Goal: Information Seeking & Learning: Learn about a topic

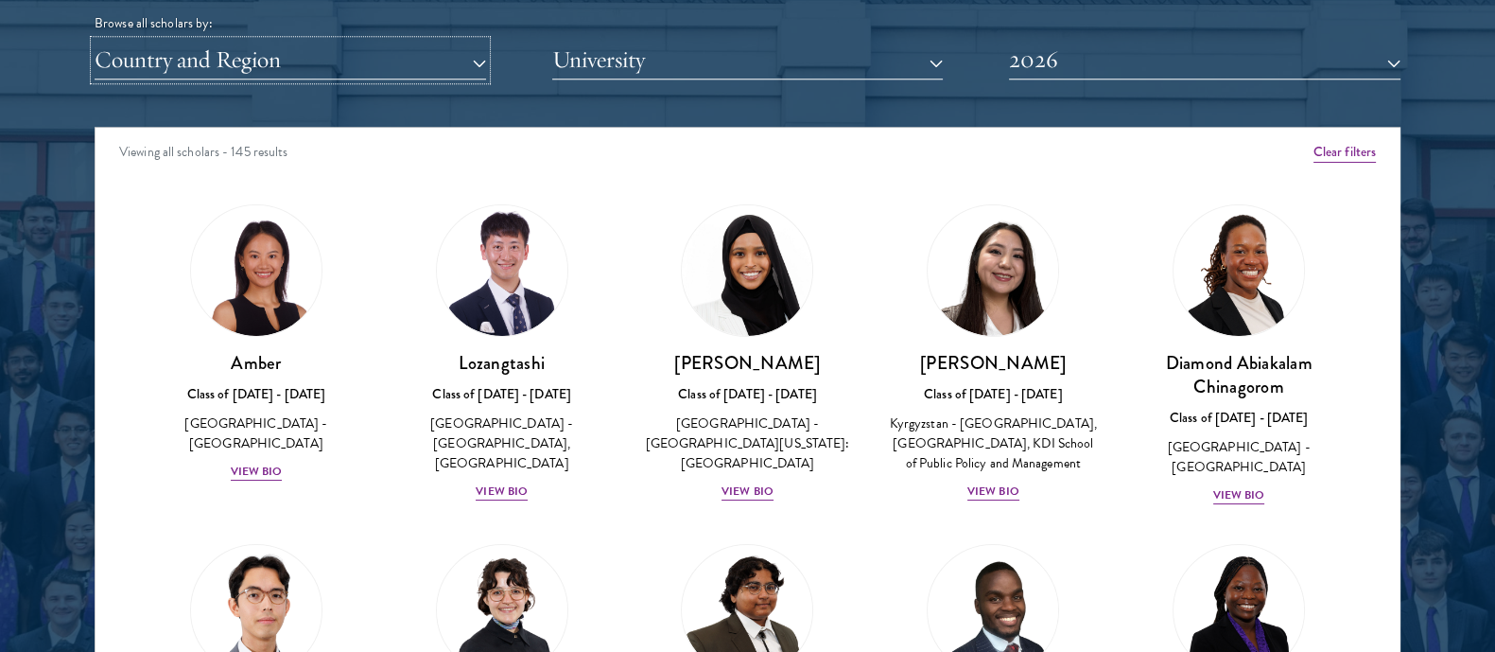
click at [364, 59] on button "Country and Region" at bounding box center [291, 60] width 392 height 39
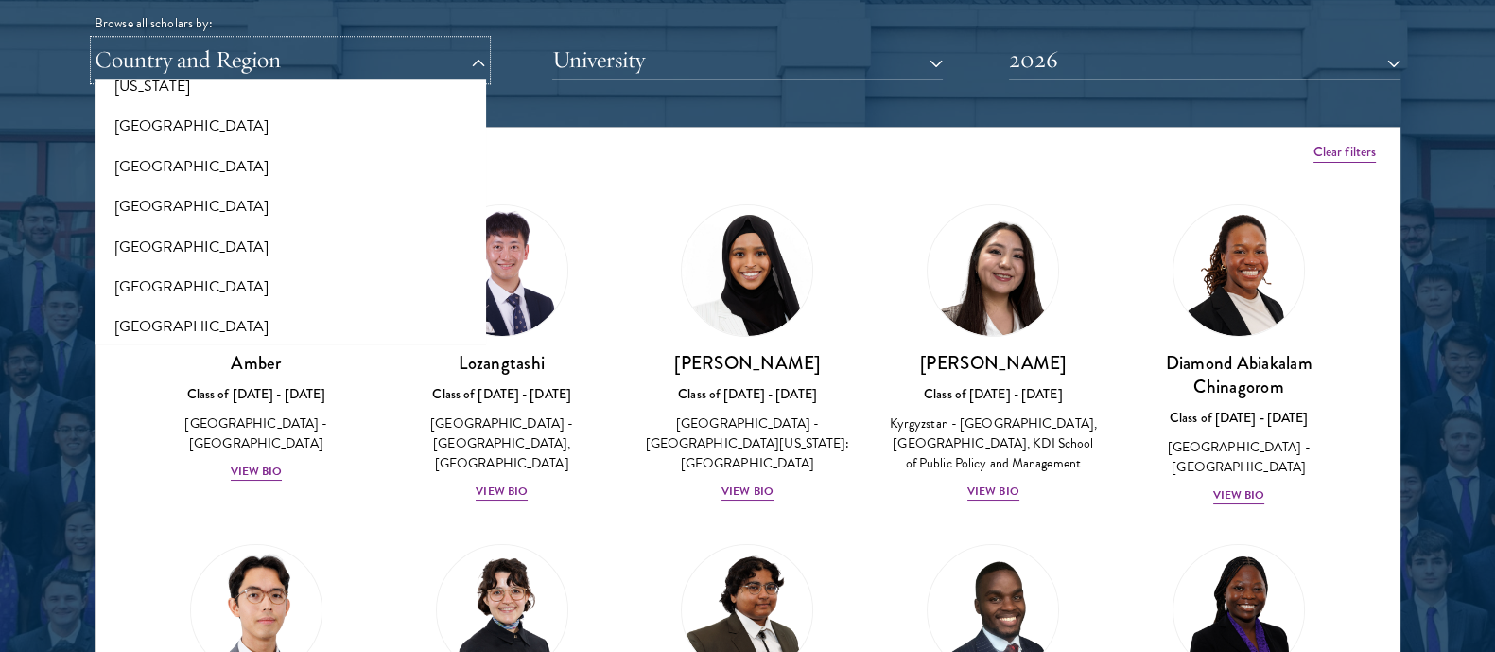
scroll to position [1151, 0]
click at [162, 124] on button "[GEOGRAPHIC_DATA]" at bounding box center [290, 126] width 380 height 40
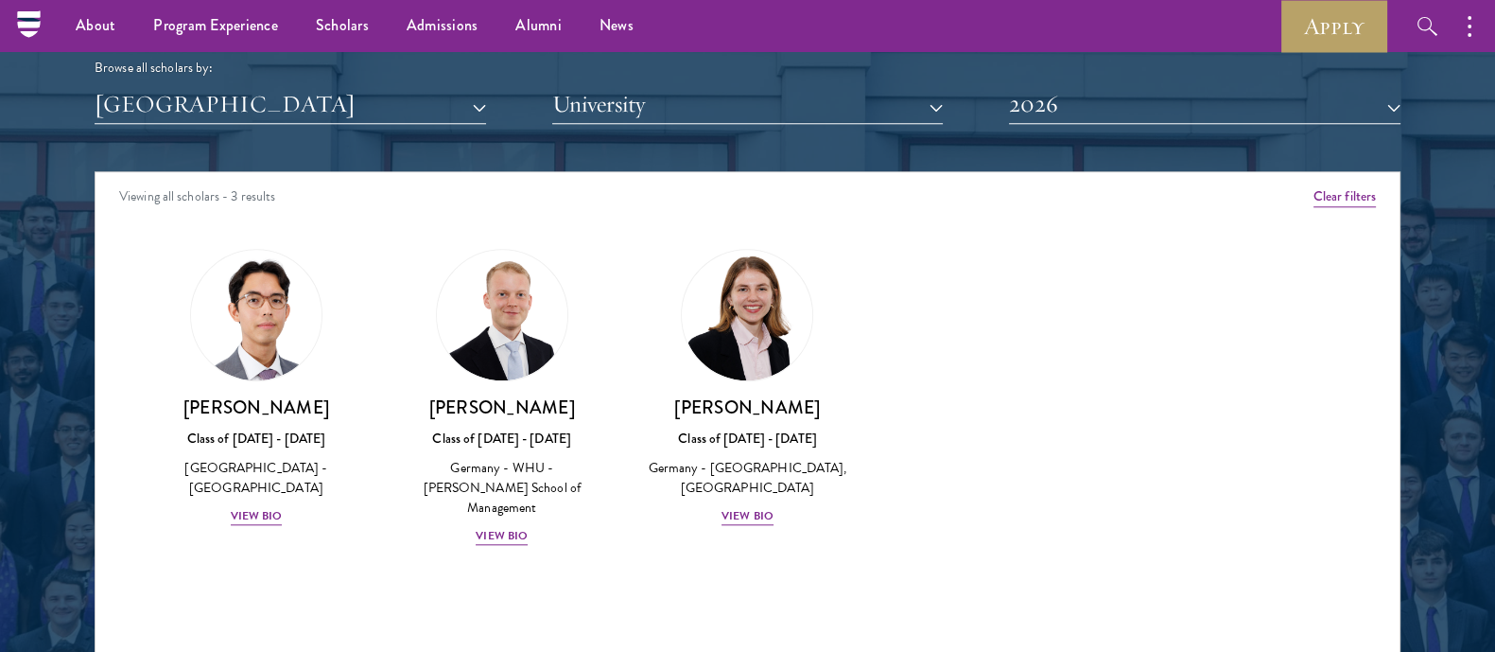
scroll to position [2340, 0]
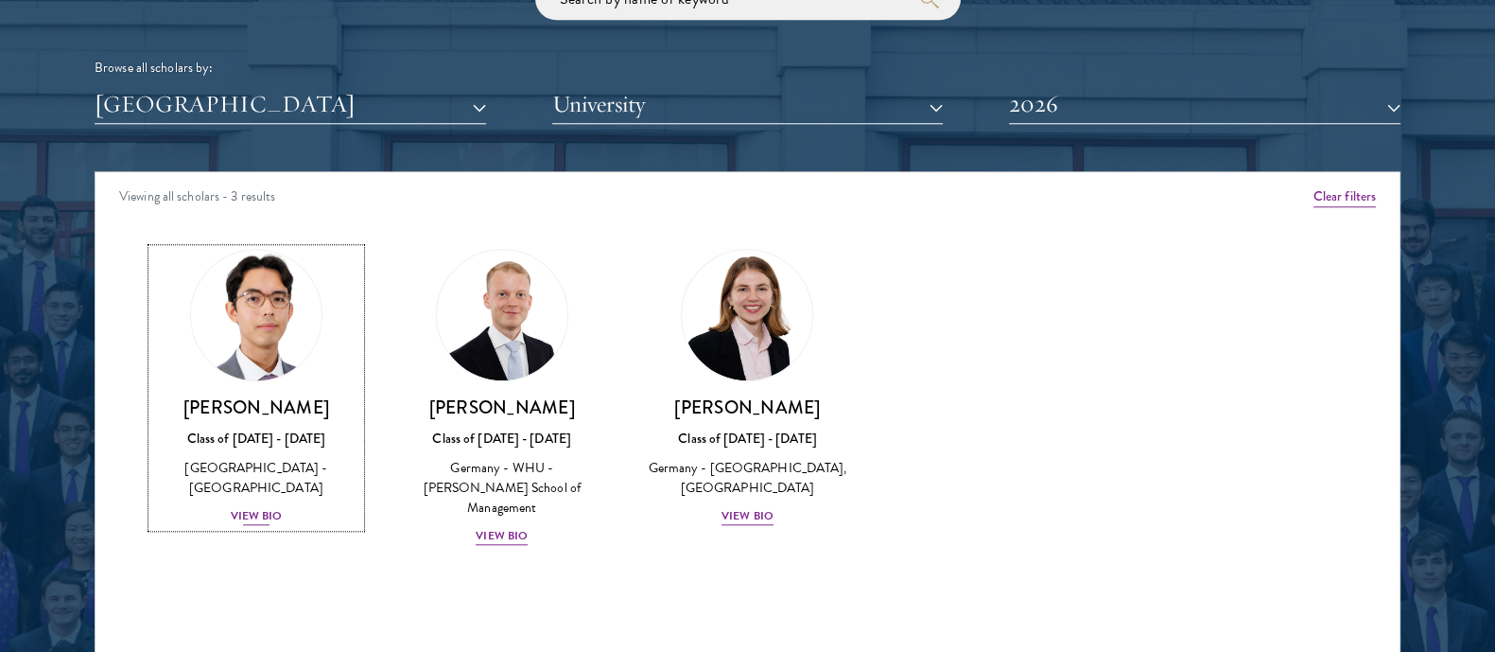
click at [253, 507] on div "View Bio" at bounding box center [257, 516] width 52 height 18
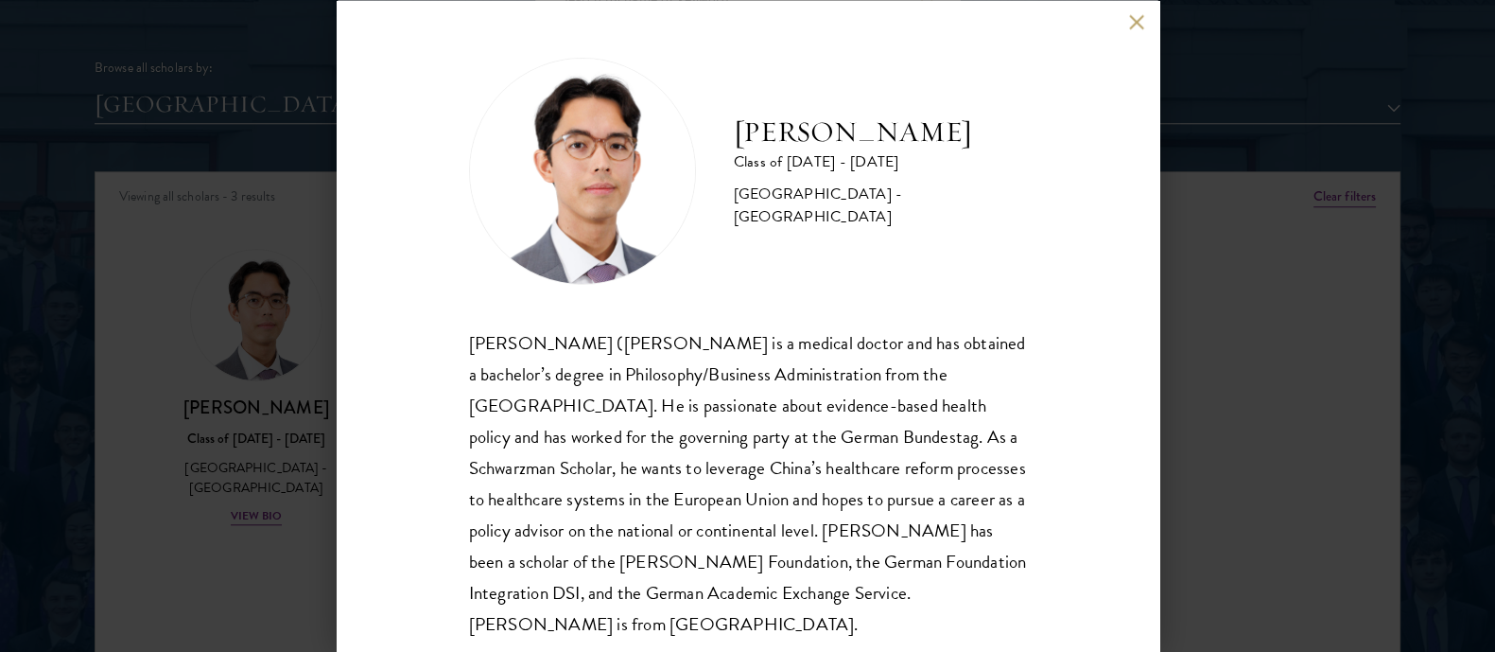
click at [682, 409] on div "[PERSON_NAME] ([PERSON_NAME] is a medical doctor and has obtained a bachelor’s …" at bounding box center [748, 482] width 558 height 312
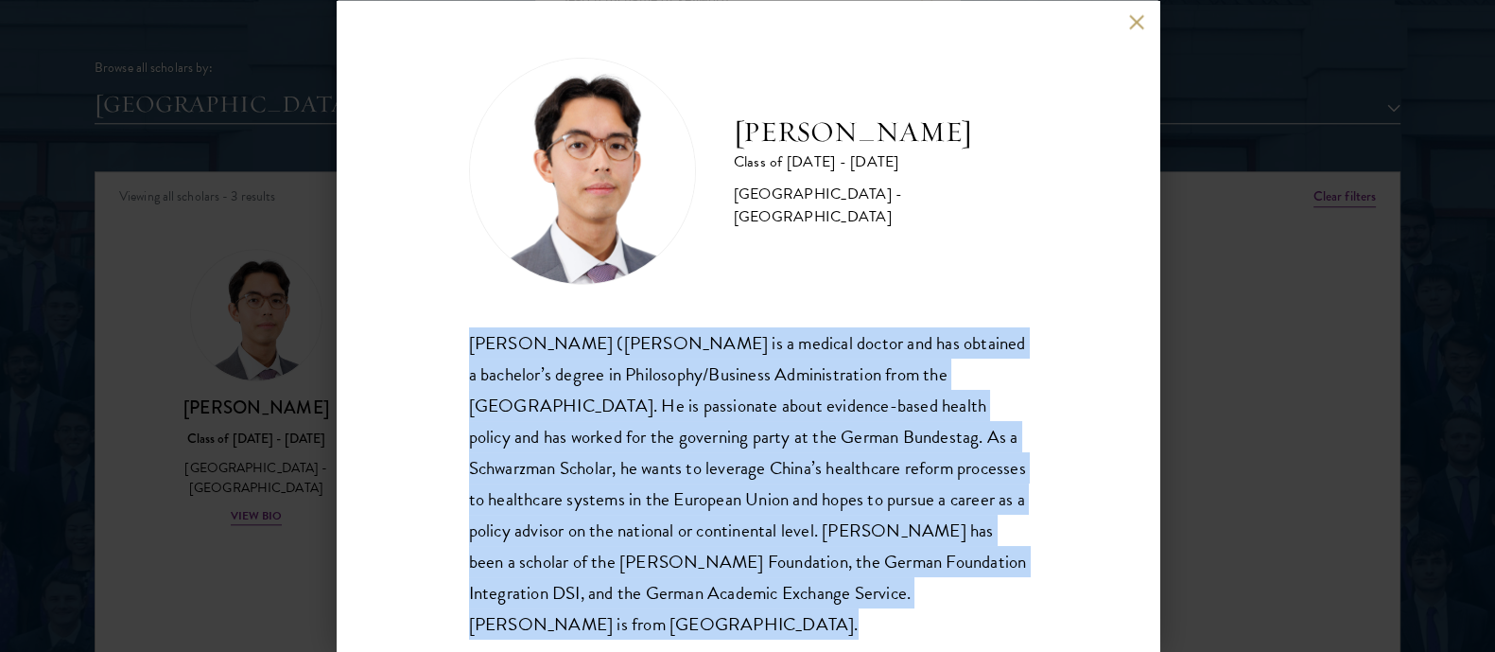
click at [682, 409] on div "[PERSON_NAME] ([PERSON_NAME] is a medical doctor and has obtained a bachelor’s …" at bounding box center [748, 482] width 558 height 312
copy body "[PERSON_NAME] ([PERSON_NAME] is a medical doctor and has obtained a bachelor’s …"
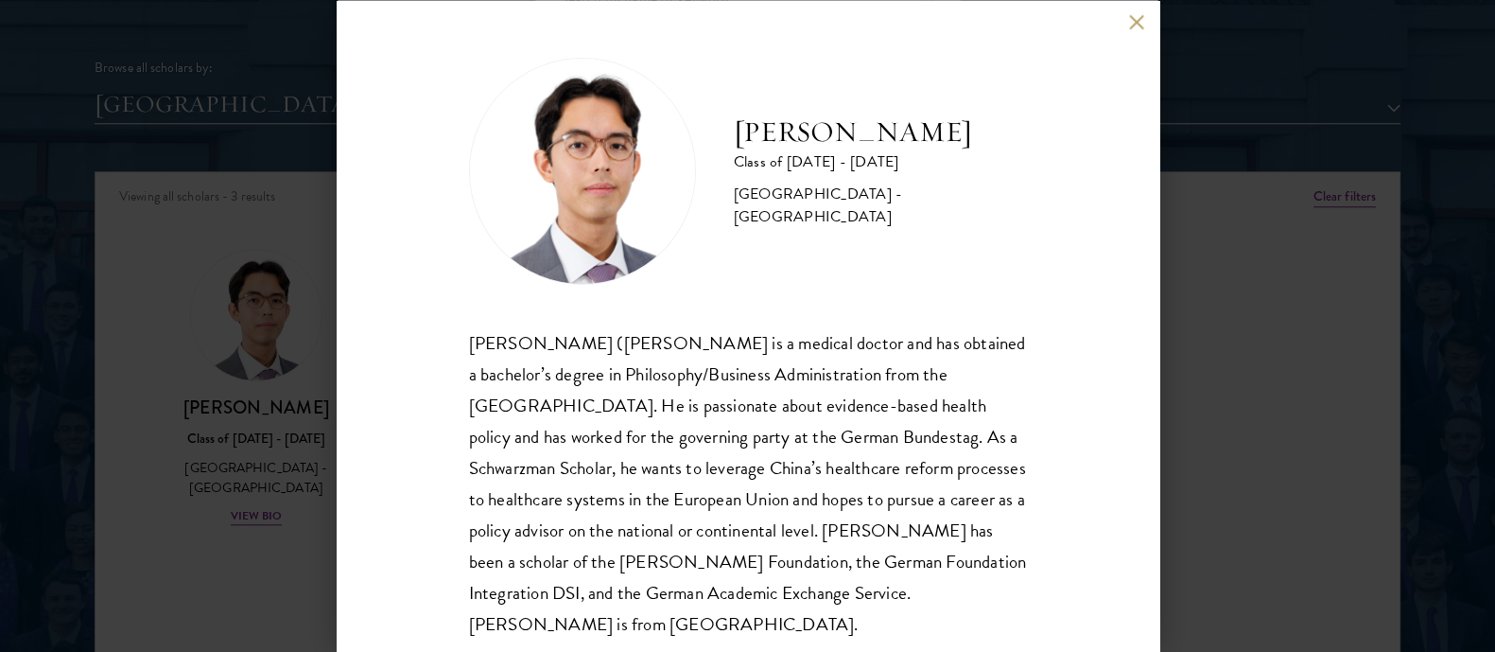
click at [1419, 237] on div "[PERSON_NAME] Class of [DATE] - [DATE] [GEOGRAPHIC_DATA] - [GEOGRAPHIC_DATA] [P…" at bounding box center [747, 326] width 1495 height 652
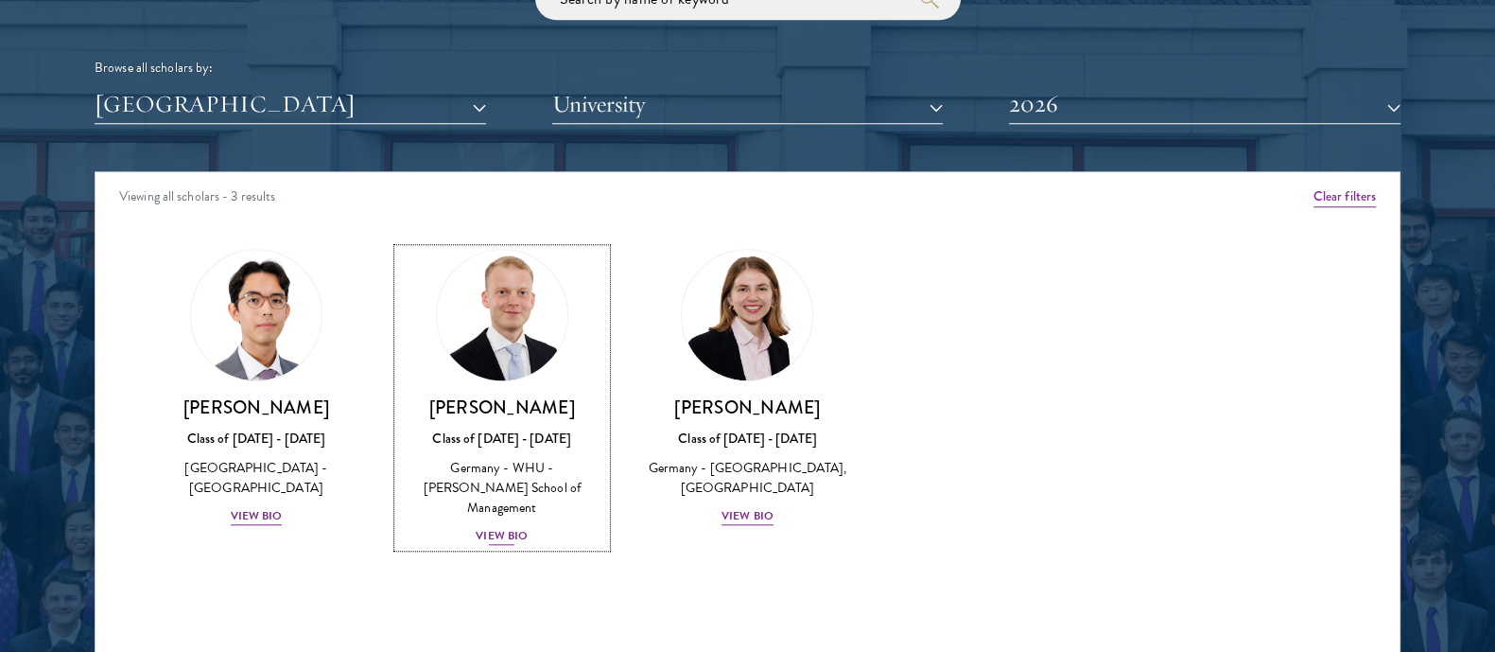
click at [487, 524] on div "[PERSON_NAME] Class of [DATE] - [DATE] [GEOGRAPHIC_DATA] - [GEOGRAPHIC_DATA] - …" at bounding box center [502, 470] width 208 height 151
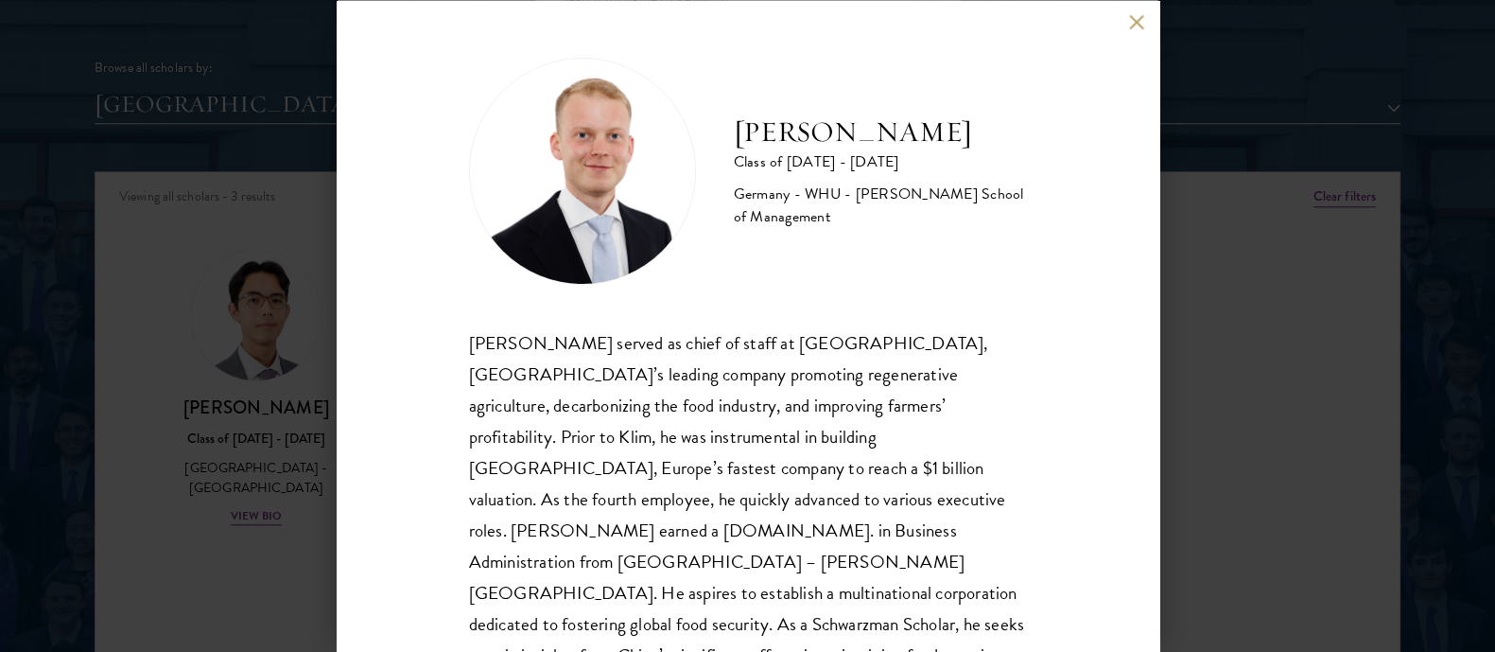
click at [676, 340] on div "[PERSON_NAME] served as chief of staff at [GEOGRAPHIC_DATA], [GEOGRAPHIC_DATA]’…" at bounding box center [748, 514] width 558 height 376
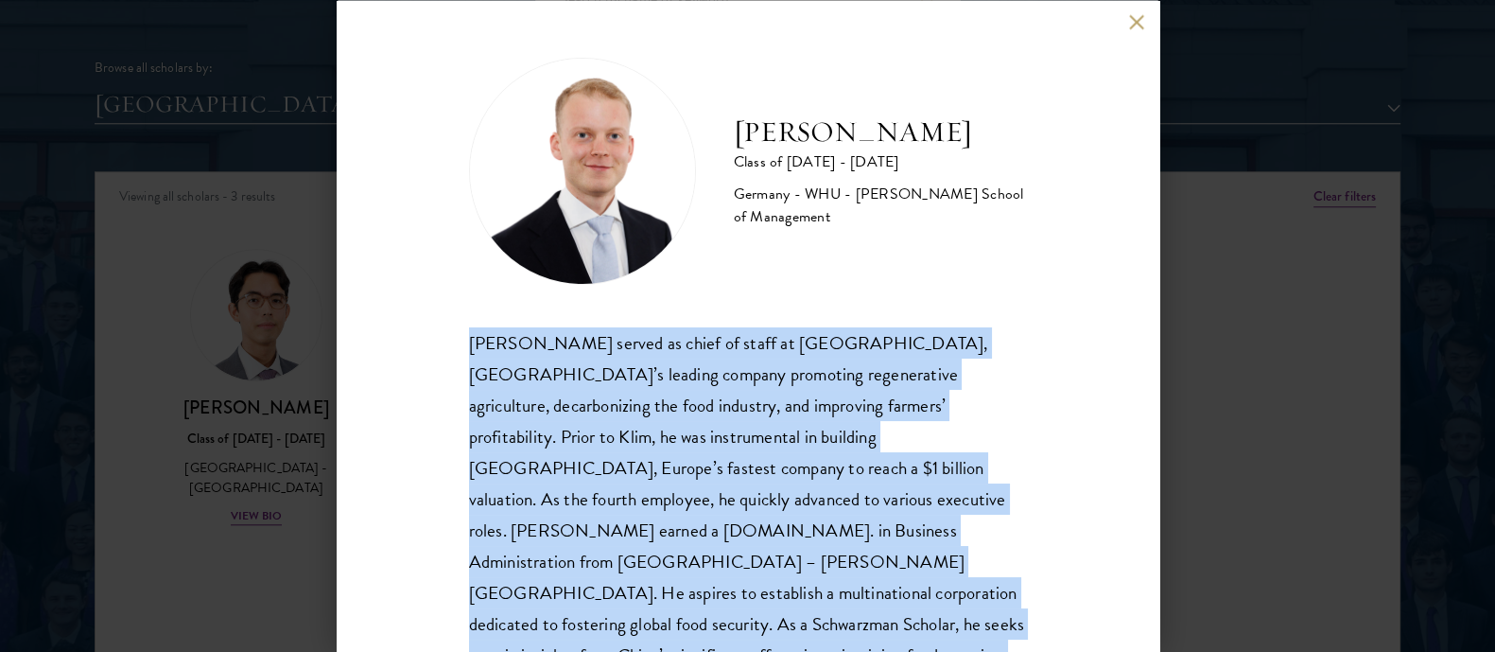
click at [676, 340] on div "[PERSON_NAME] served as chief of staff at [GEOGRAPHIC_DATA], [GEOGRAPHIC_DATA]’…" at bounding box center [748, 514] width 558 height 376
copy body "[PERSON_NAME] served as chief of staff at [GEOGRAPHIC_DATA], [GEOGRAPHIC_DATA]’…"
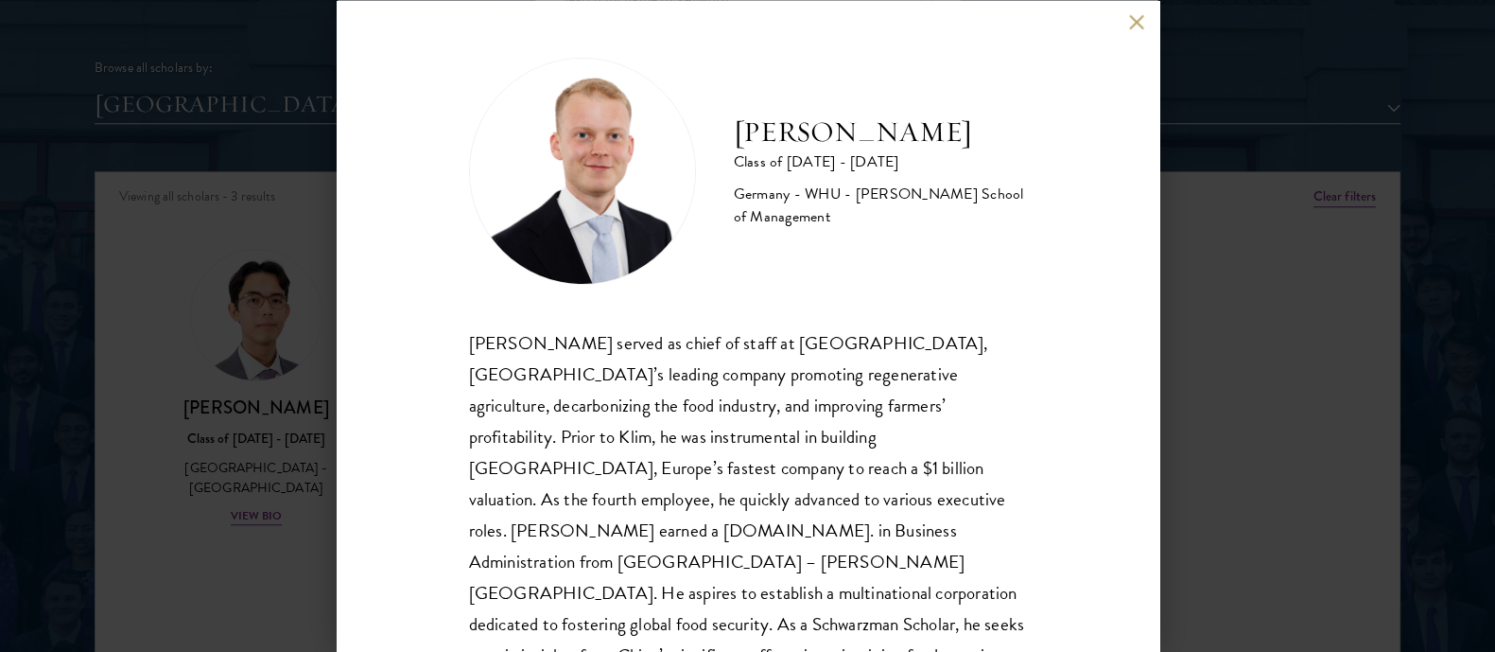
click at [1357, 111] on div "[PERSON_NAME] Class of [DATE] - [DATE] [GEOGRAPHIC_DATA] - [GEOGRAPHIC_DATA] - …" at bounding box center [747, 326] width 1495 height 652
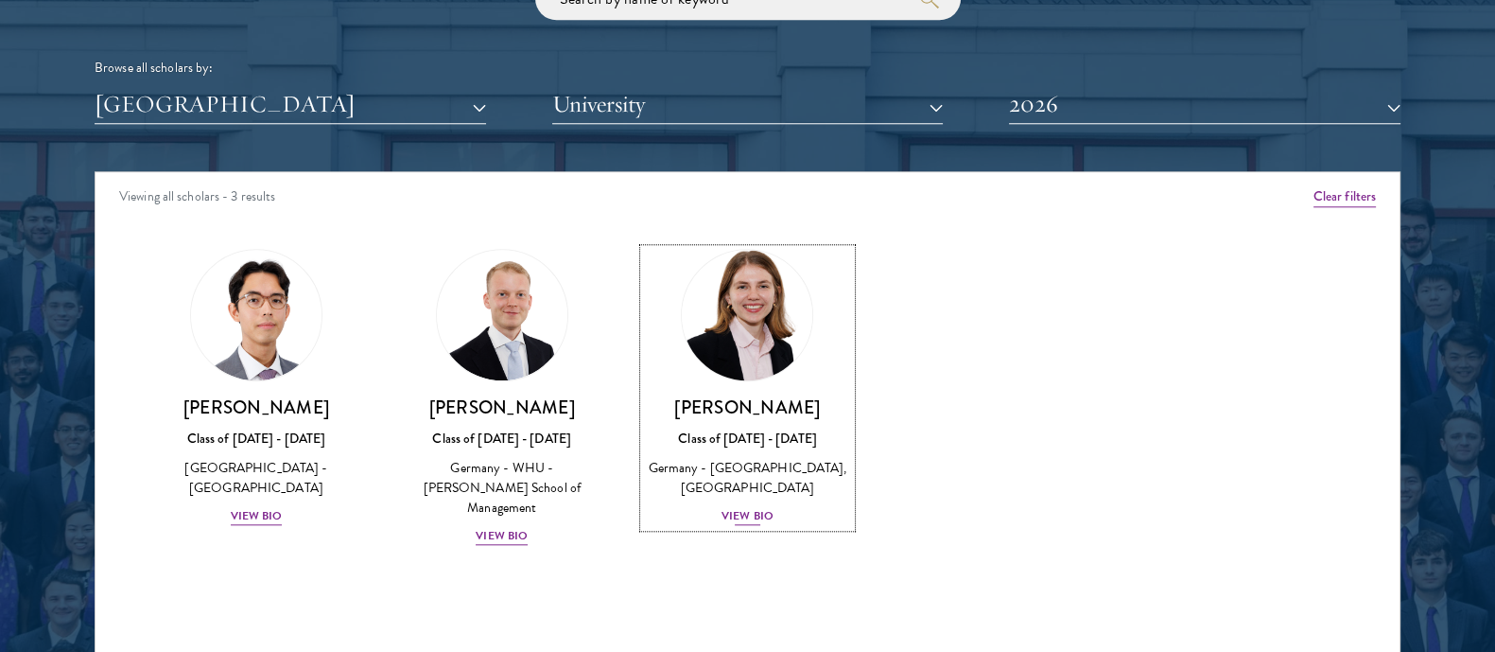
click at [731, 517] on div "View Bio" at bounding box center [748, 516] width 52 height 18
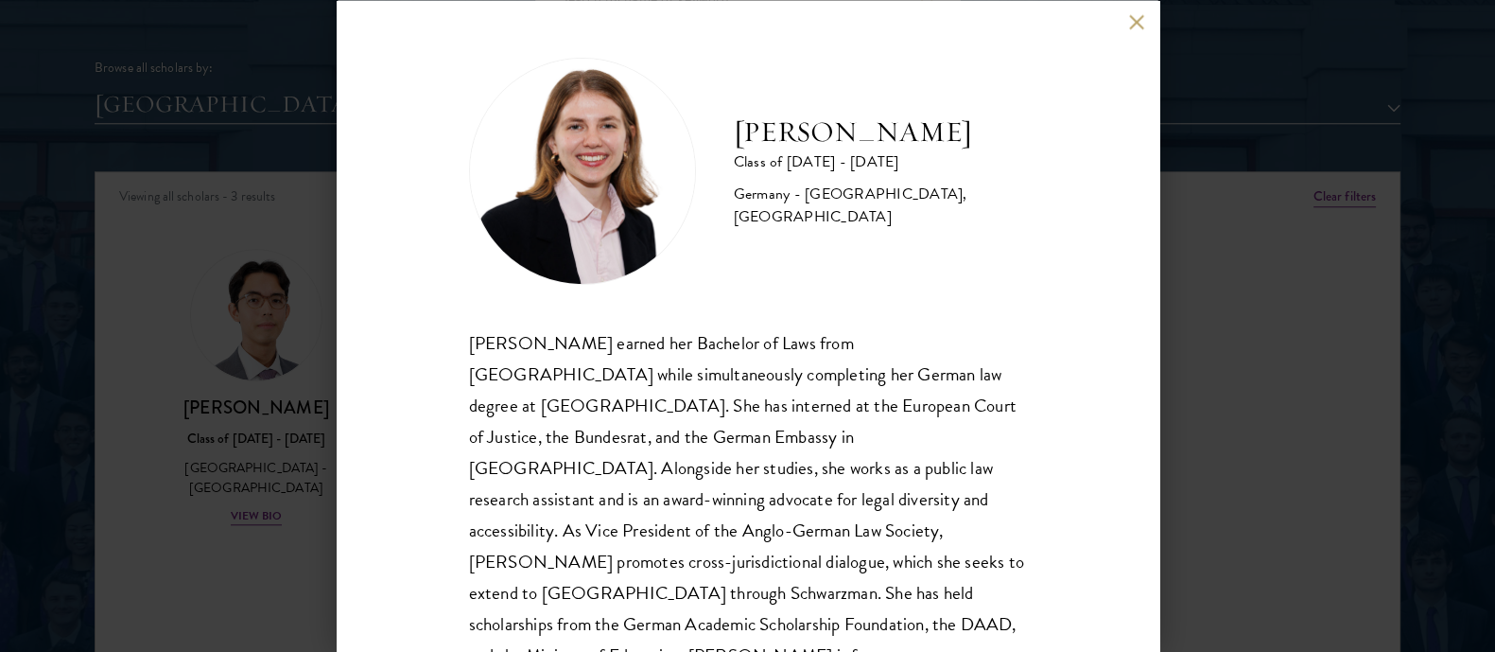
click at [689, 505] on div "[PERSON_NAME] earned her Bachelor of Laws from [GEOGRAPHIC_DATA] while simultan…" at bounding box center [748, 514] width 558 height 376
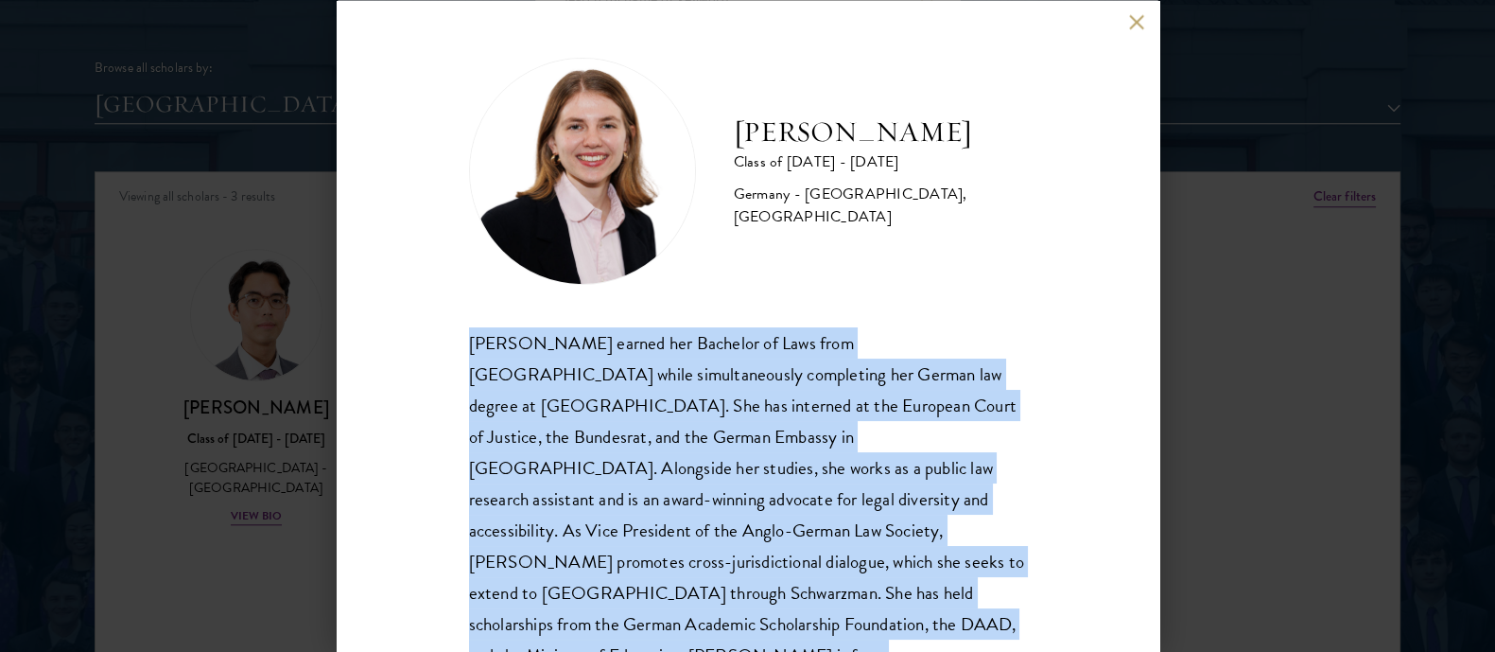
click at [689, 505] on div "[PERSON_NAME] earned her Bachelor of Laws from [GEOGRAPHIC_DATA] while simultan…" at bounding box center [748, 514] width 558 height 376
copy body "[PERSON_NAME] earned her Bachelor of Laws from [GEOGRAPHIC_DATA] while simultan…"
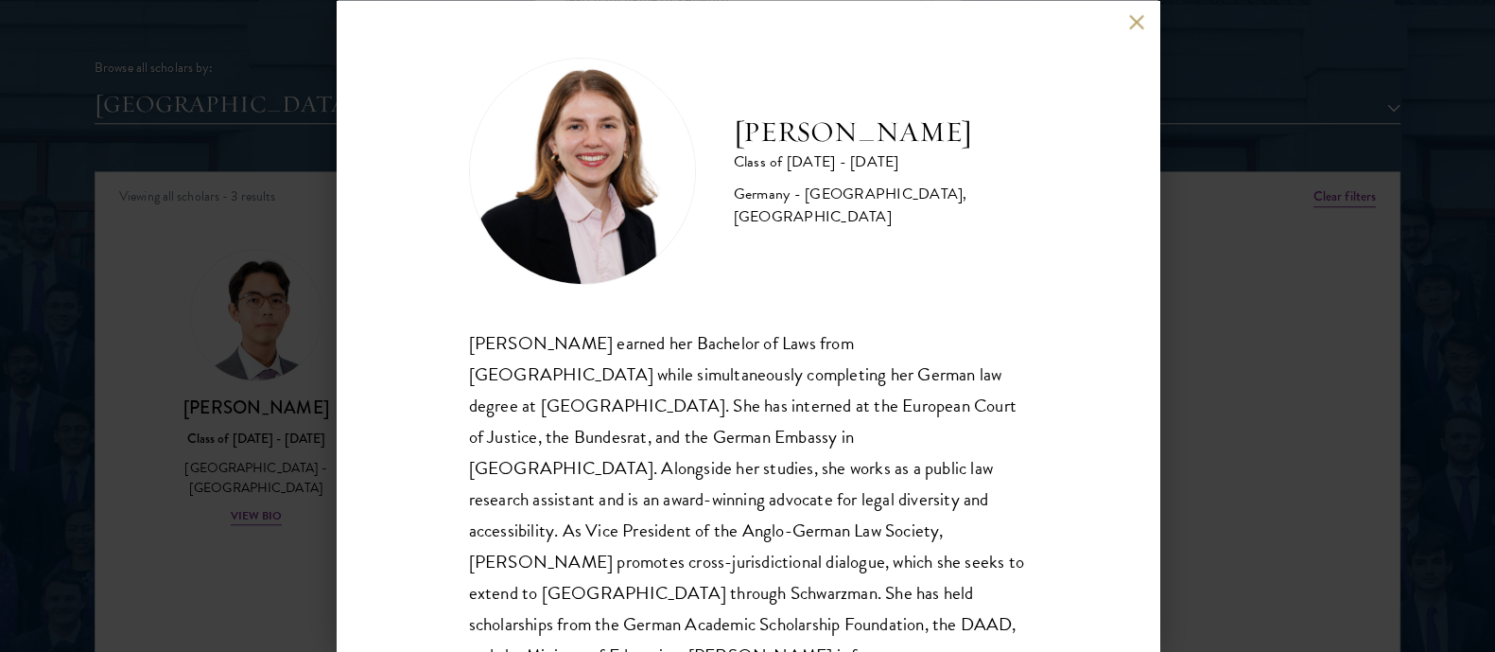
click at [1305, 224] on div "[PERSON_NAME] Class of [DATE] - [DATE] [GEOGRAPHIC_DATA] - [GEOGRAPHIC_DATA], […" at bounding box center [747, 326] width 1495 height 652
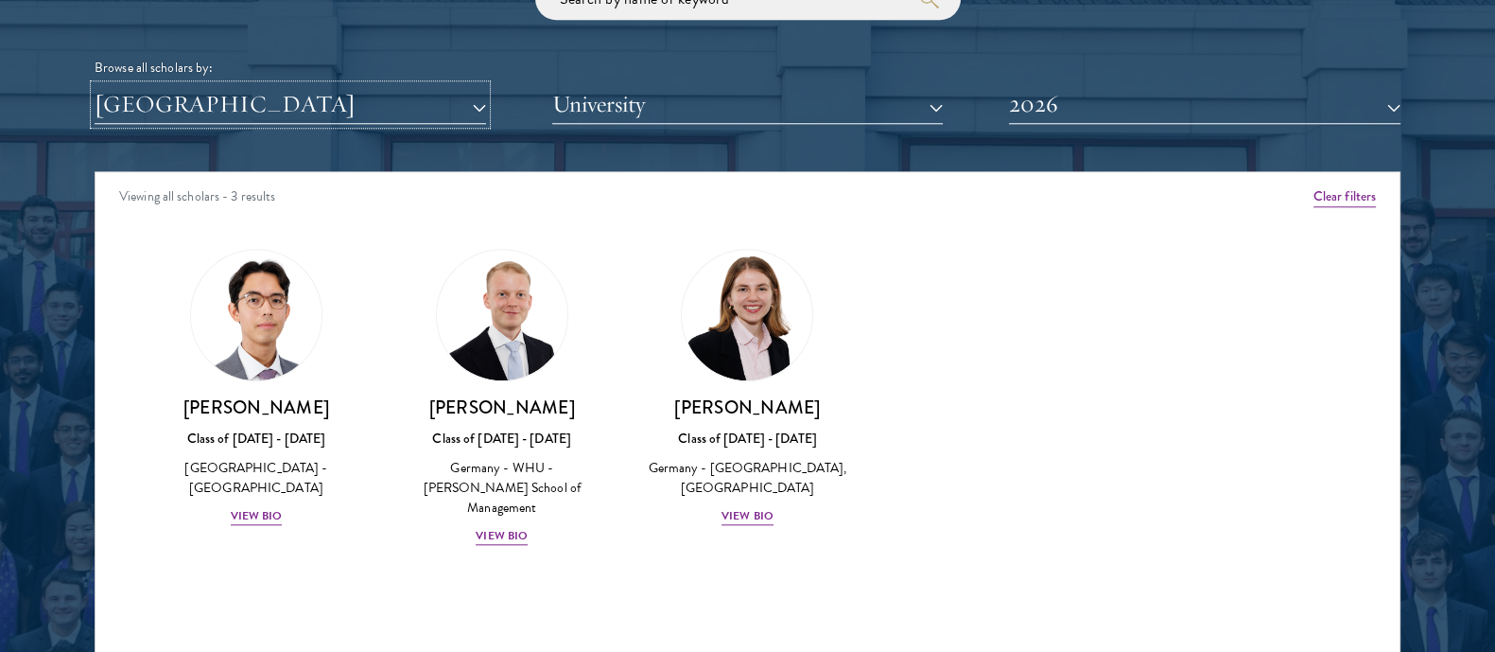
click at [237, 103] on button "[GEOGRAPHIC_DATA]" at bounding box center [291, 104] width 392 height 39
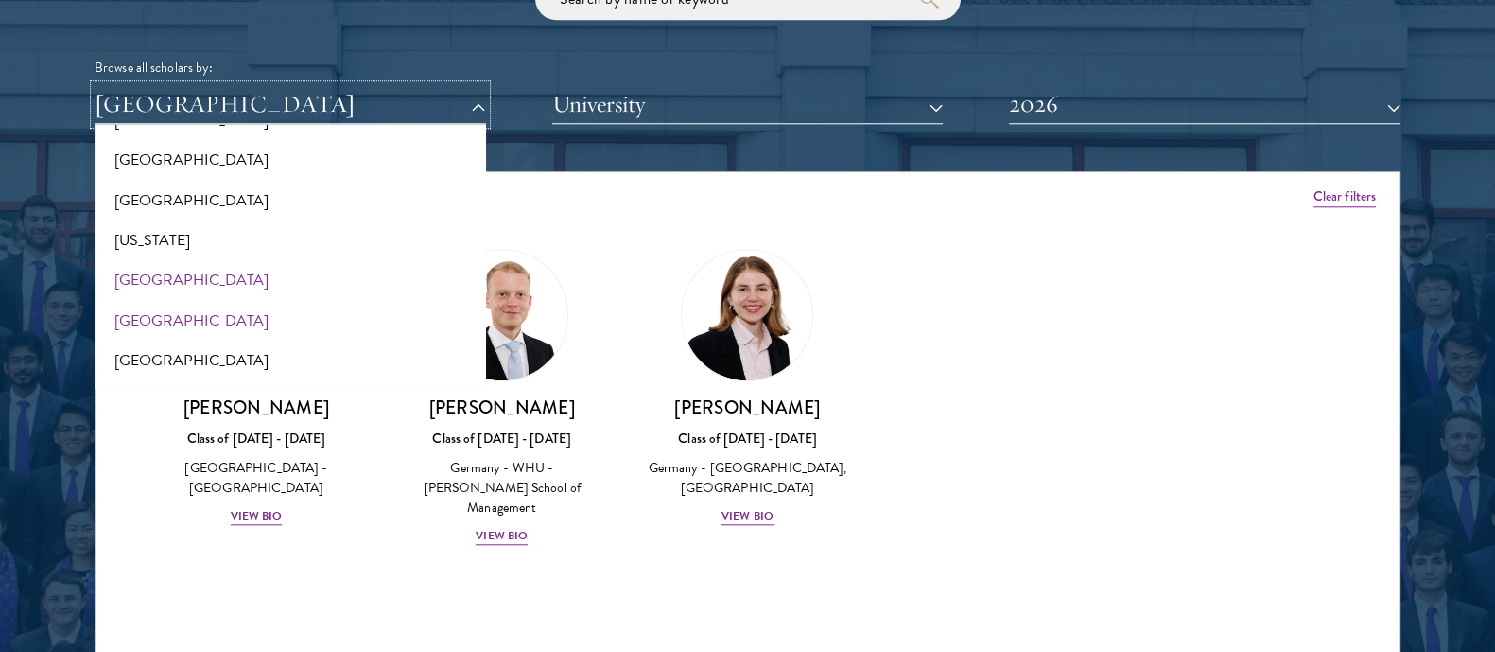
scroll to position [1028, 0]
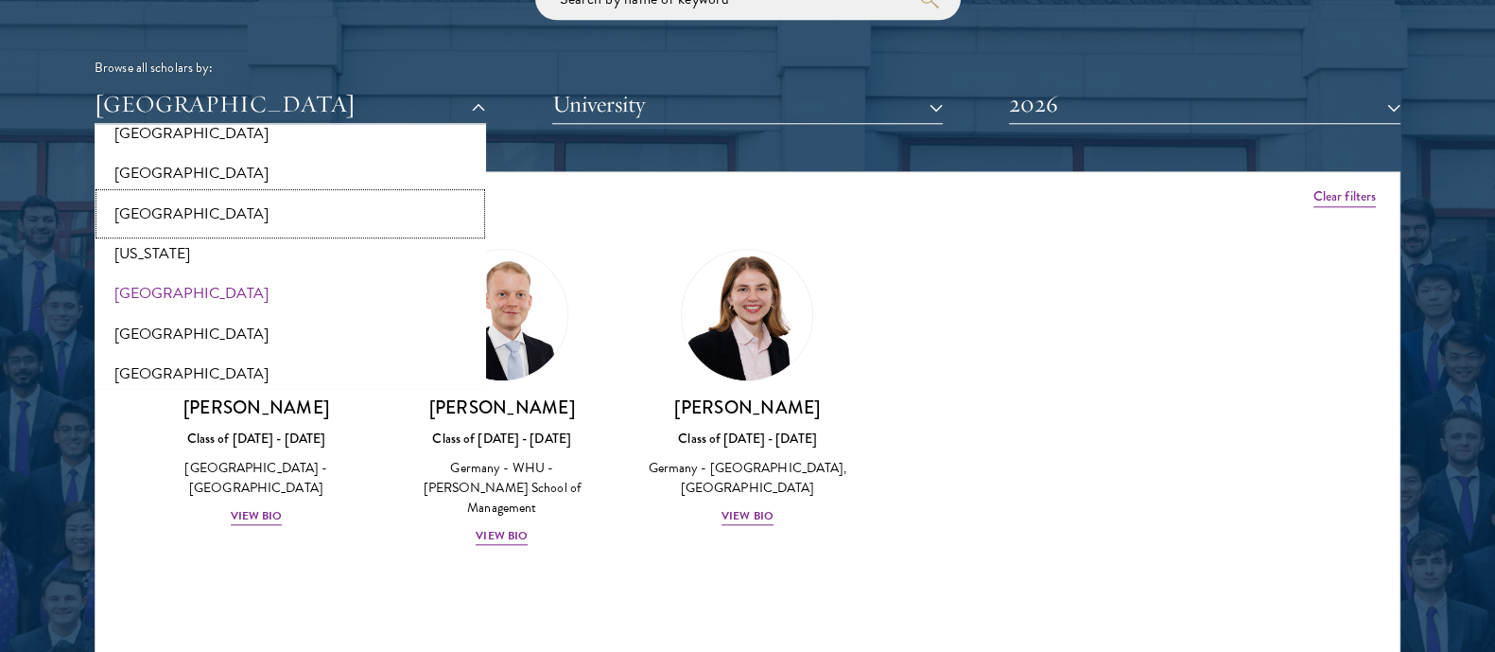
click at [220, 209] on button "[GEOGRAPHIC_DATA]" at bounding box center [290, 214] width 380 height 40
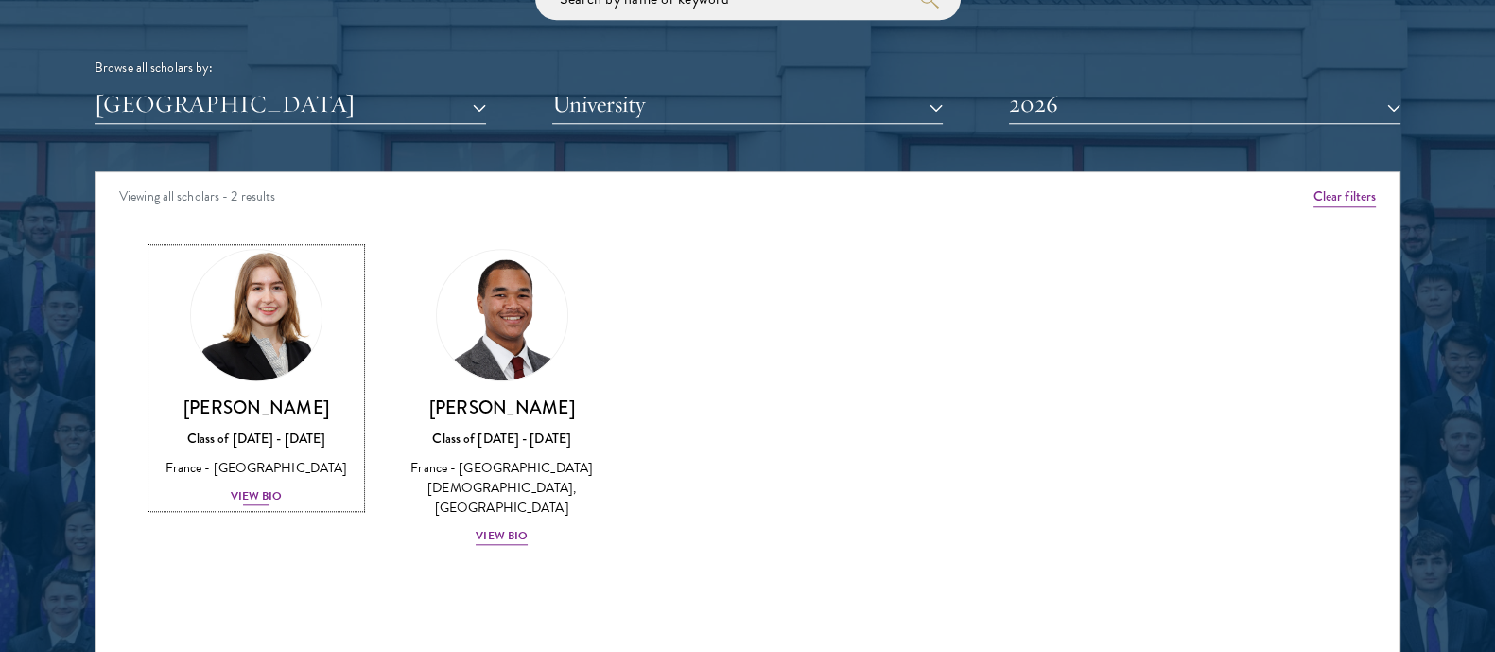
click at [241, 487] on div "View Bio" at bounding box center [257, 496] width 52 height 18
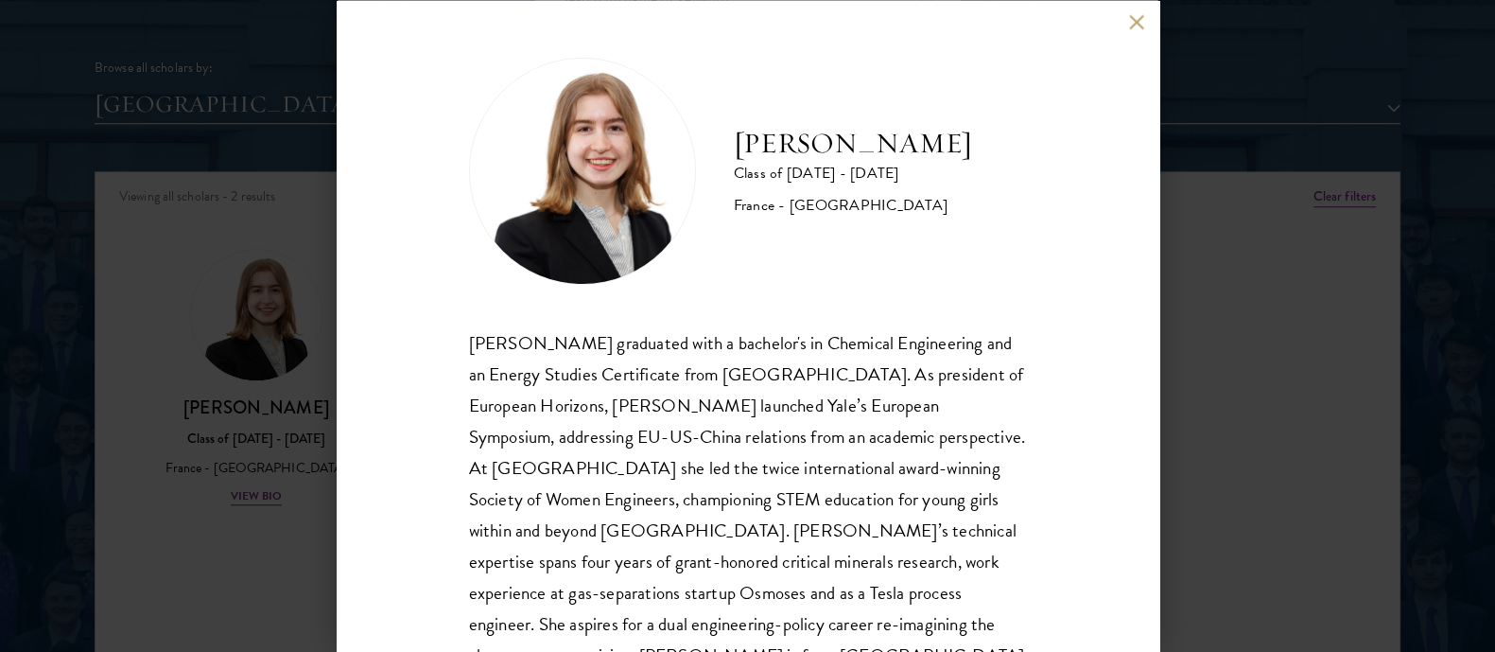
click at [713, 451] on div "[PERSON_NAME] graduated with a bachelor's in Chemical Engineering and an Energy…" at bounding box center [748, 514] width 558 height 376
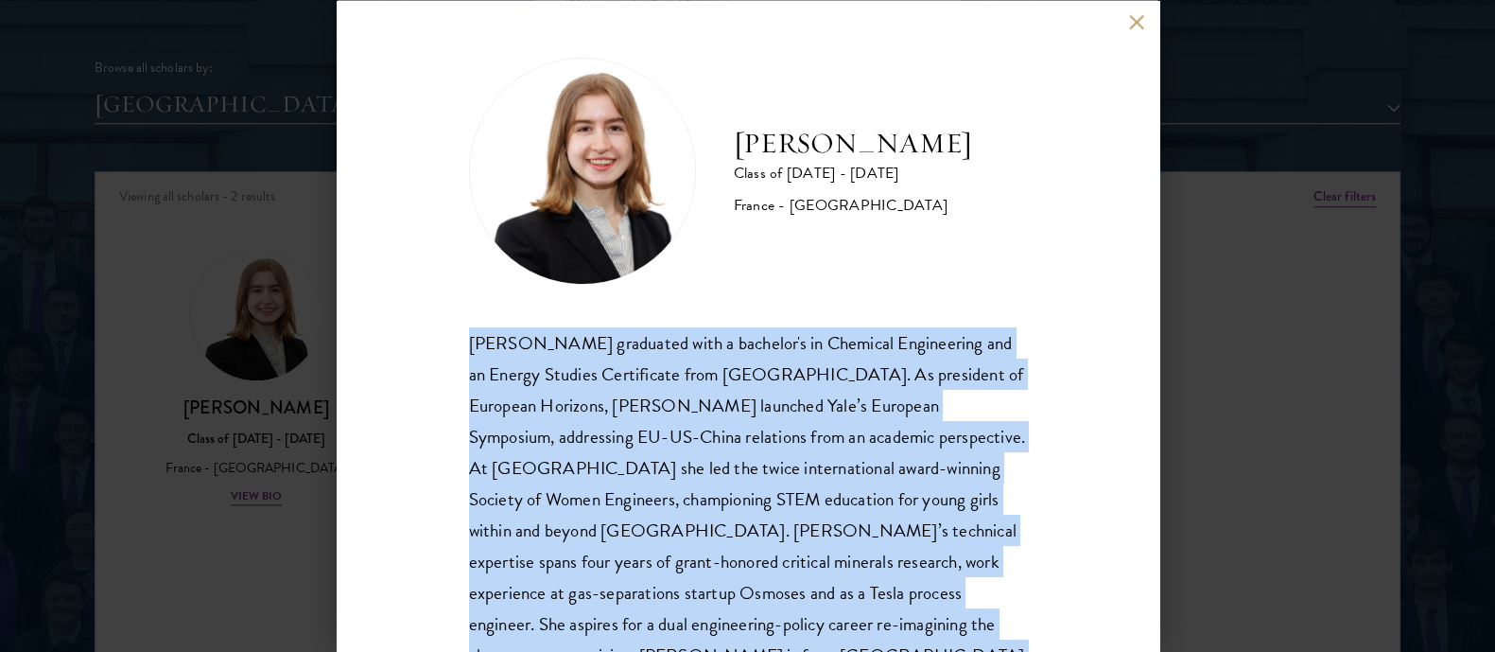
click at [713, 451] on div "[PERSON_NAME] graduated with a bachelor's in Chemical Engineering and an Energy…" at bounding box center [748, 514] width 558 height 376
copy body "[PERSON_NAME] graduated with a bachelor's in Chemical Engineering and an Energy…"
click at [1134, 24] on button at bounding box center [1137, 22] width 16 height 16
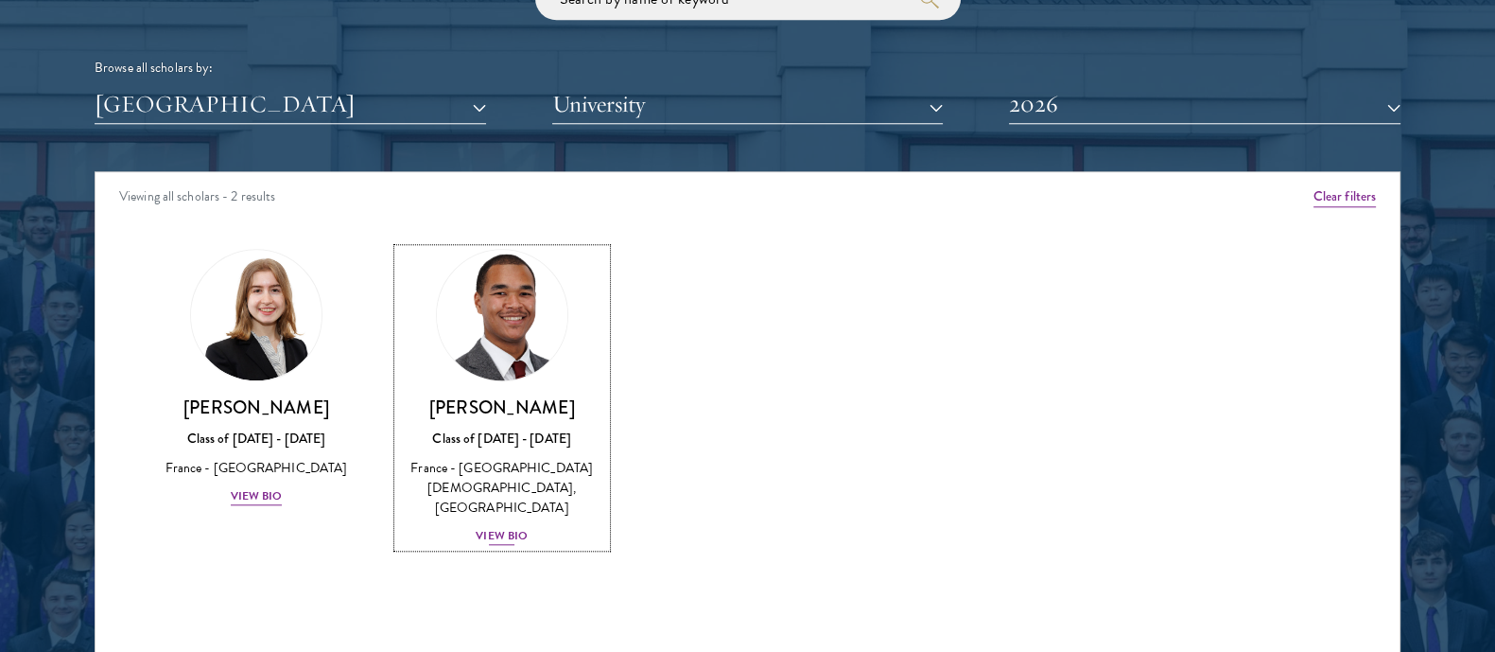
click at [484, 527] on div "View Bio" at bounding box center [502, 536] width 52 height 18
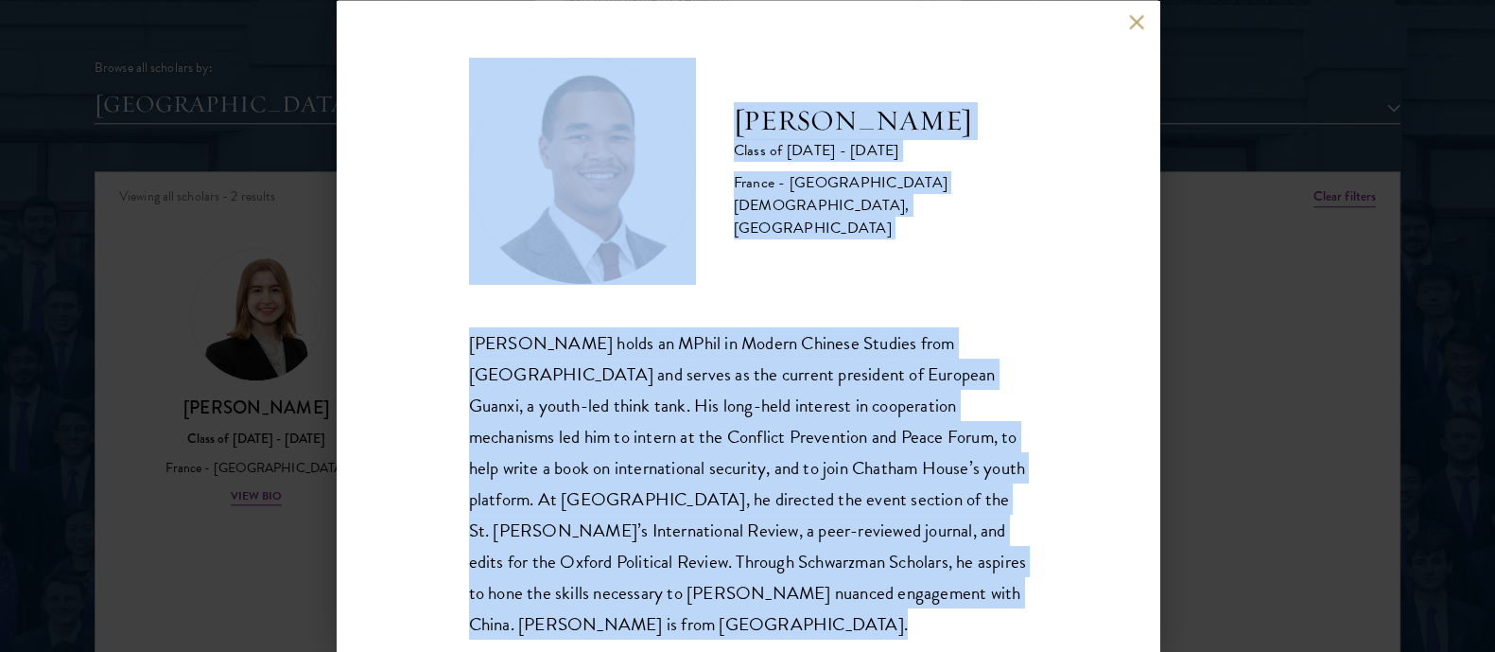
click at [795, 490] on div "[PERSON_NAME] holds an MPhil in Modern Chinese Studies from [GEOGRAPHIC_DATA] a…" at bounding box center [748, 482] width 558 height 312
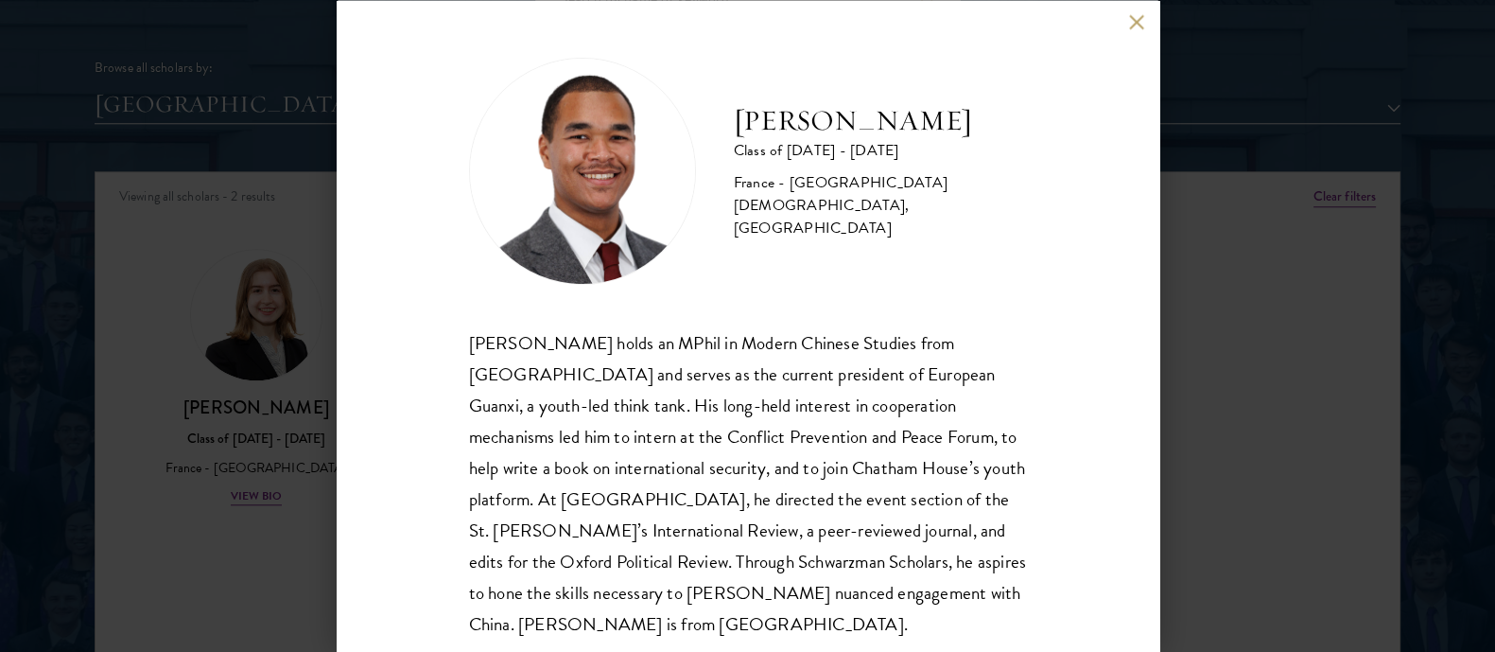
click at [795, 490] on div "[PERSON_NAME] holds an MPhil in Modern Chinese Studies from [GEOGRAPHIC_DATA] a…" at bounding box center [748, 482] width 558 height 312
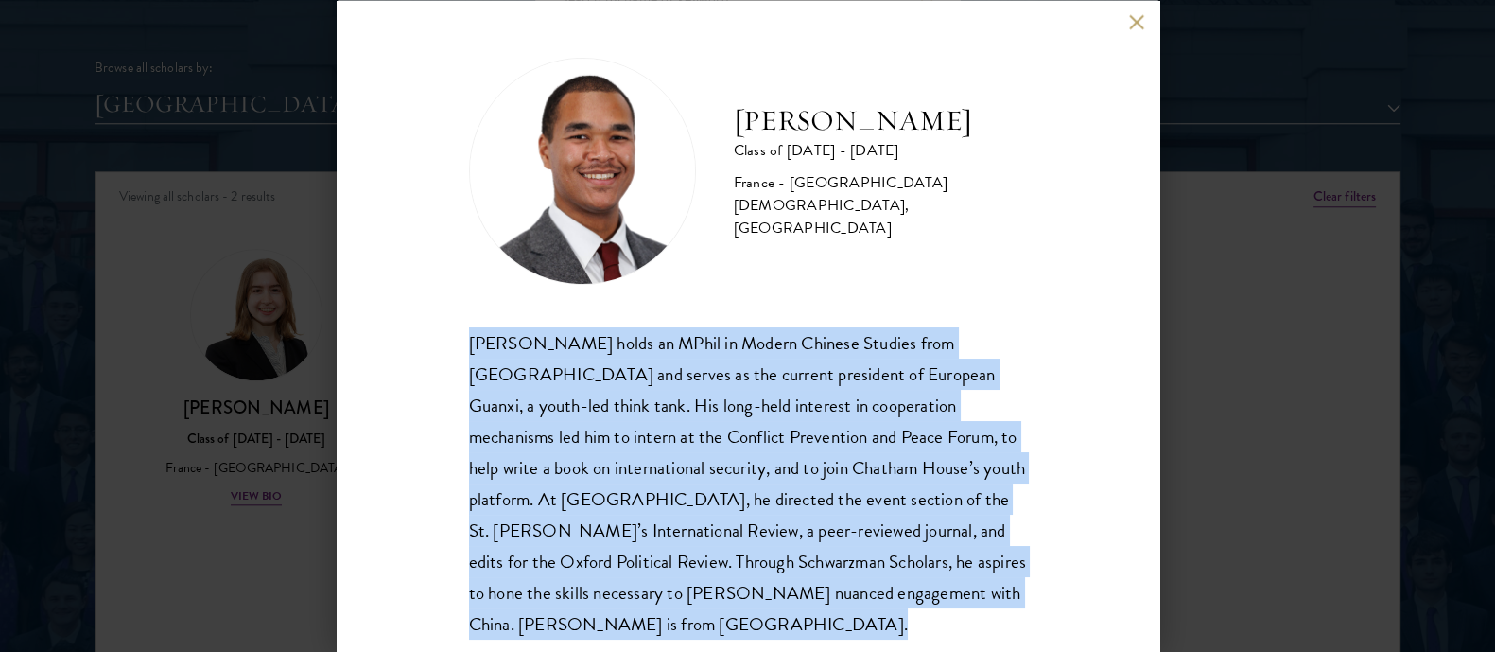
click at [795, 490] on div "[PERSON_NAME] holds an MPhil in Modern Chinese Studies from [GEOGRAPHIC_DATA] a…" at bounding box center [748, 482] width 558 height 312
copy body "[PERSON_NAME] holds an MPhil in Modern Chinese Studies from [GEOGRAPHIC_DATA] a…"
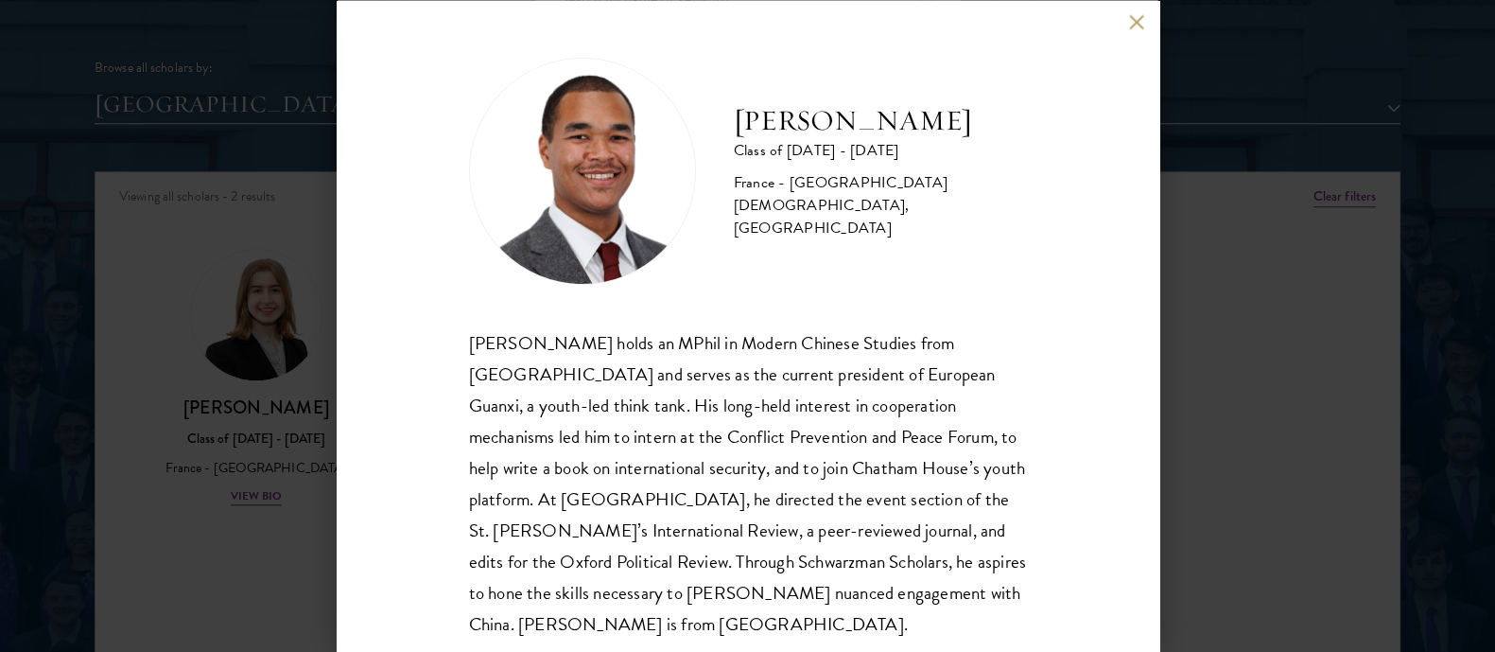
click at [1268, 63] on div "[PERSON_NAME] Class of [DATE] - [DATE] France - [GEOGRAPHIC_DATA][DEMOGRAPHIC_D…" at bounding box center [747, 326] width 1495 height 652
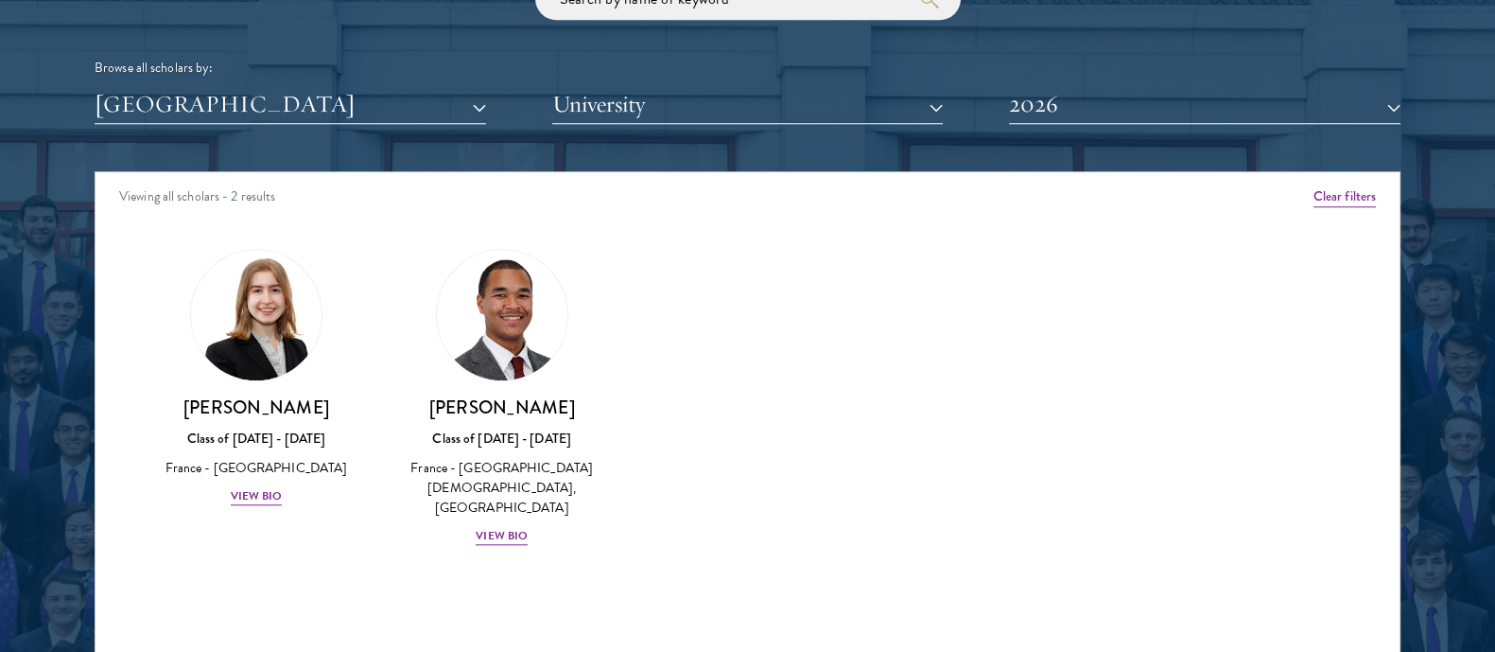
click at [1138, 22] on div "Browse all scholars by: [GEOGRAPHIC_DATA] All Countries and Regions [GEOGRAPHIC…" at bounding box center [748, 50] width 1306 height 147
click at [405, 115] on button "[GEOGRAPHIC_DATA]" at bounding box center [291, 104] width 392 height 39
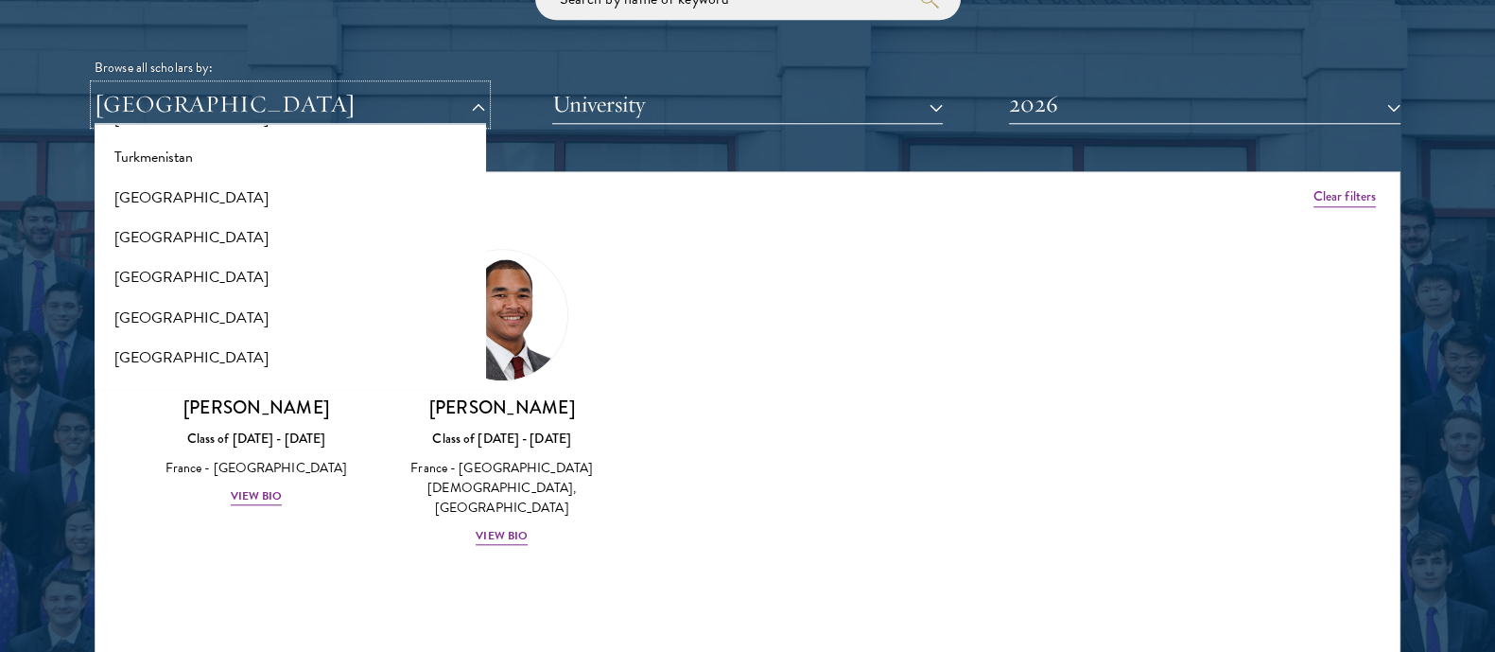
scroll to position [3818, 0]
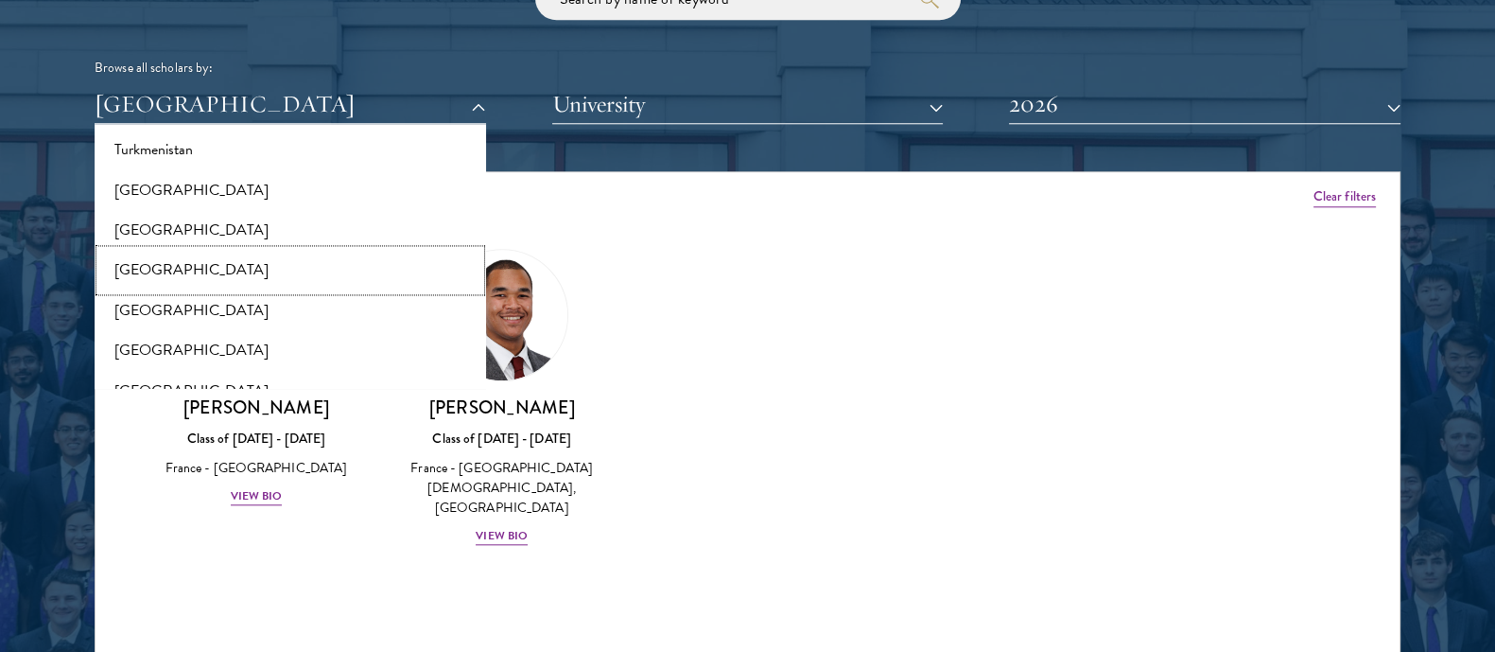
click at [253, 270] on button "[GEOGRAPHIC_DATA]" at bounding box center [290, 270] width 380 height 40
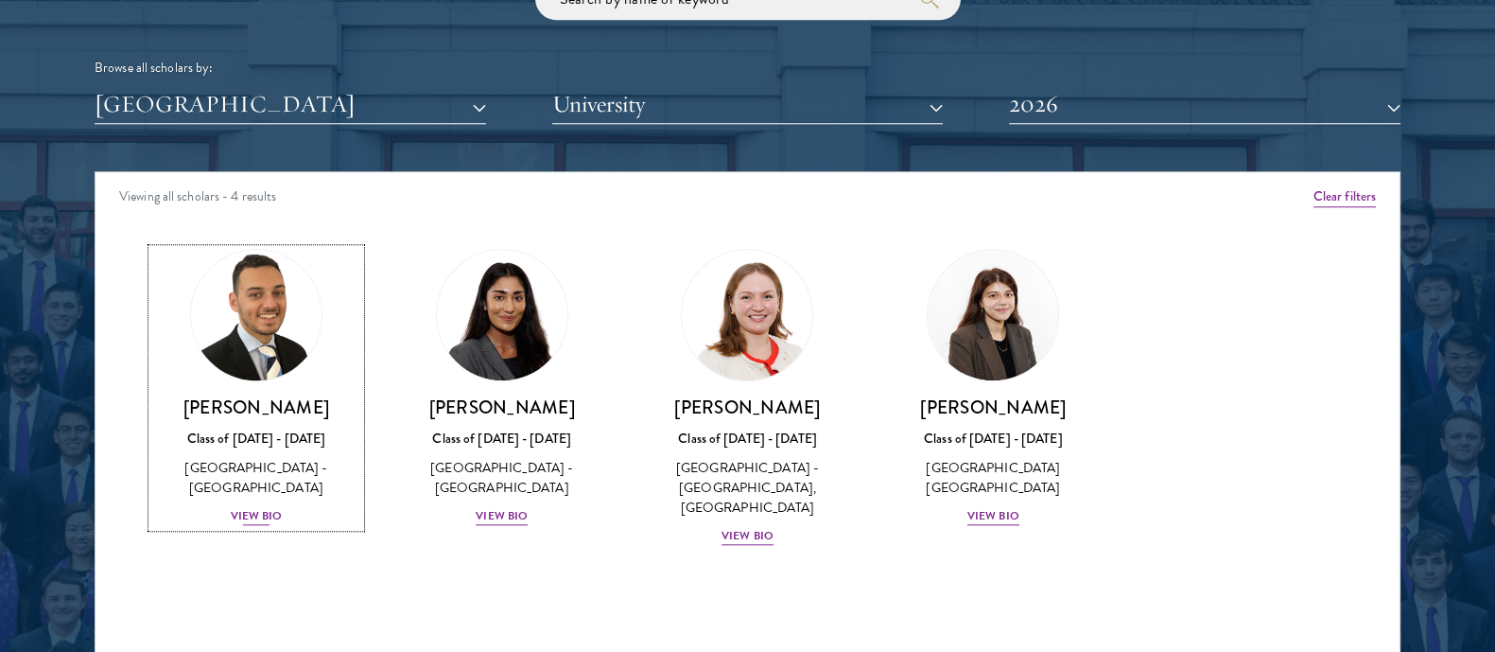
click at [246, 507] on div "View Bio" at bounding box center [257, 516] width 52 height 18
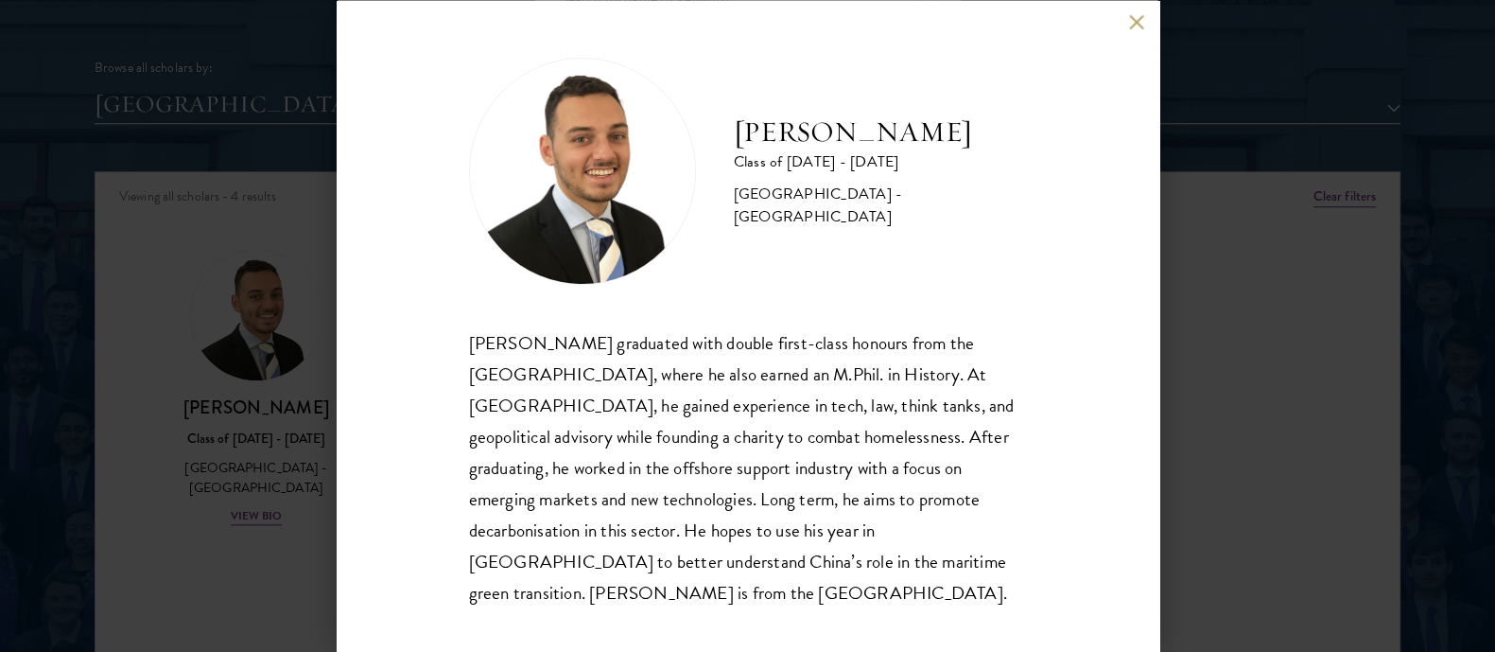
click at [549, 474] on div "[PERSON_NAME] graduated with double first-class honours from the [GEOGRAPHIC_DA…" at bounding box center [748, 466] width 558 height 281
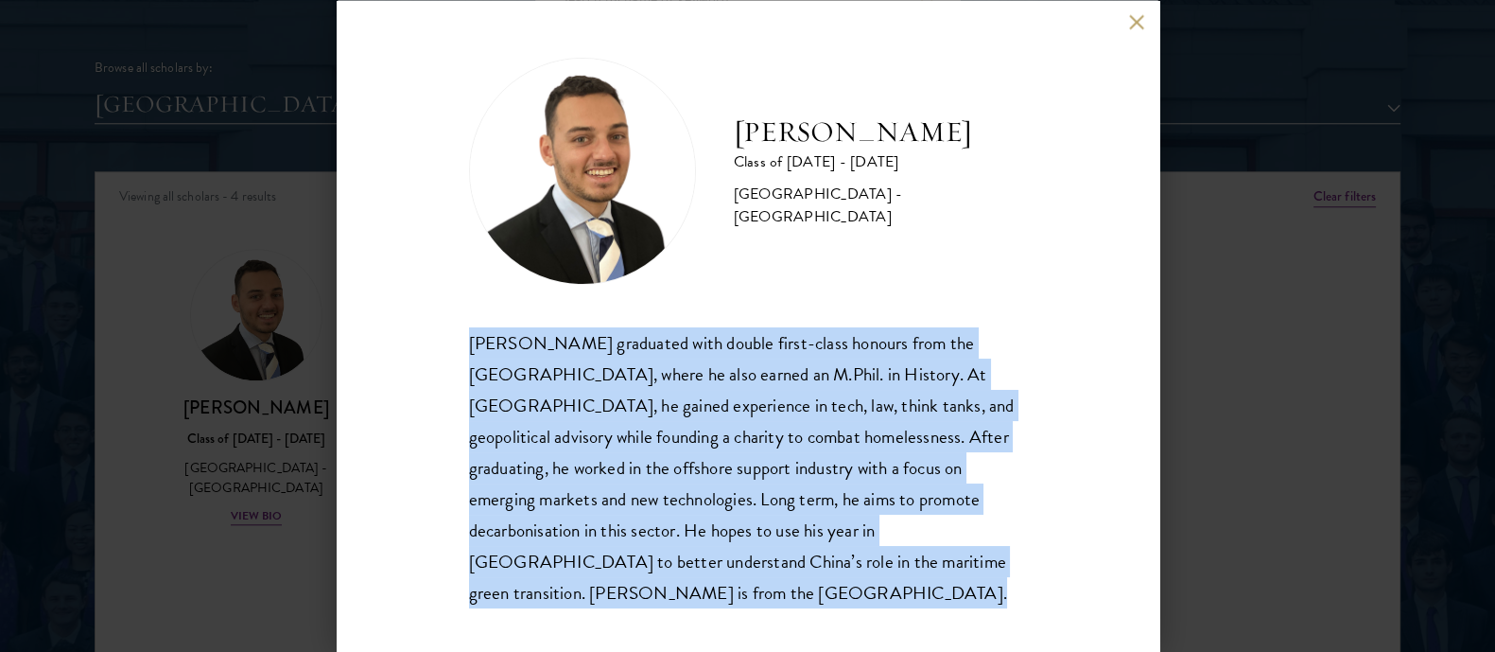
click at [549, 474] on div "[PERSON_NAME] graduated with double first-class honours from the [GEOGRAPHIC_DA…" at bounding box center [748, 466] width 558 height 281
copy body "[PERSON_NAME] graduated with double first-class honours from the [GEOGRAPHIC_DA…"
click at [1132, 30] on button at bounding box center [1137, 22] width 16 height 16
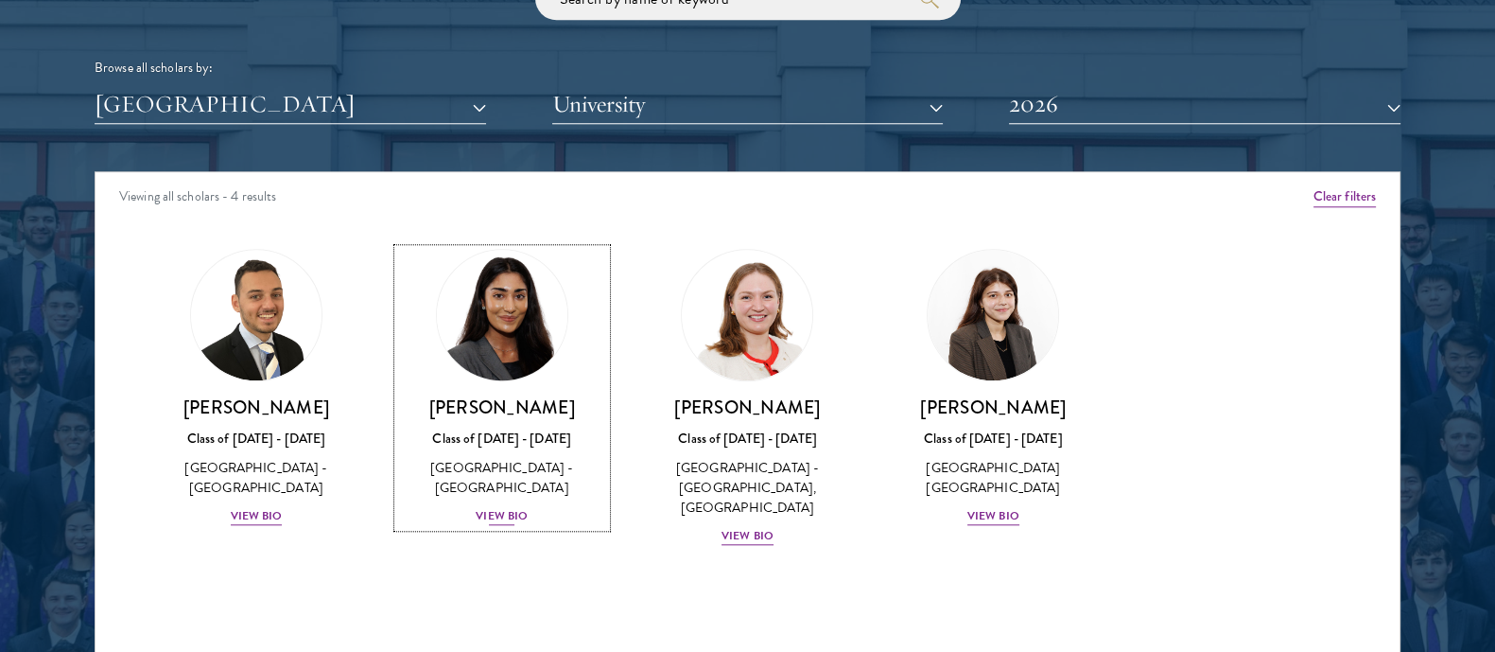
click at [484, 514] on div "View Bio" at bounding box center [502, 516] width 52 height 18
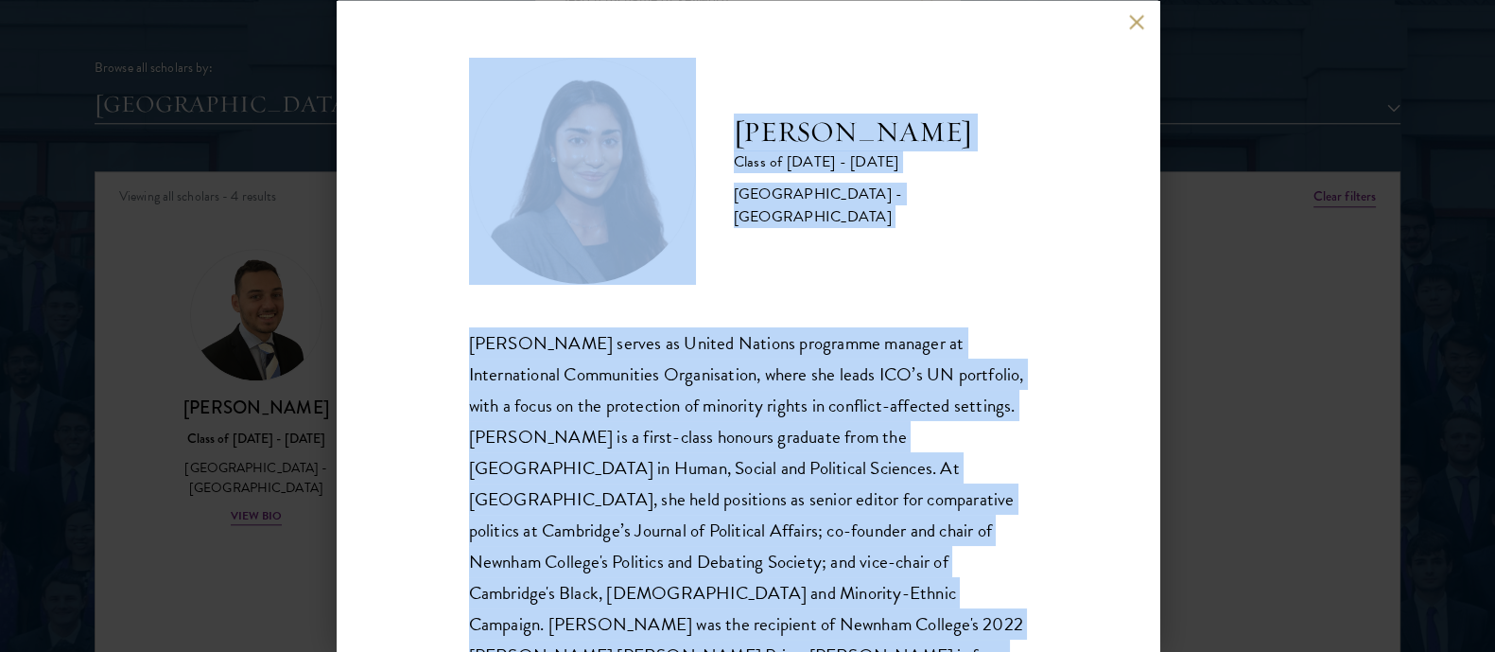
click at [619, 472] on div "[PERSON_NAME] serves as United Nations programme manager at International Commu…" at bounding box center [748, 514] width 558 height 376
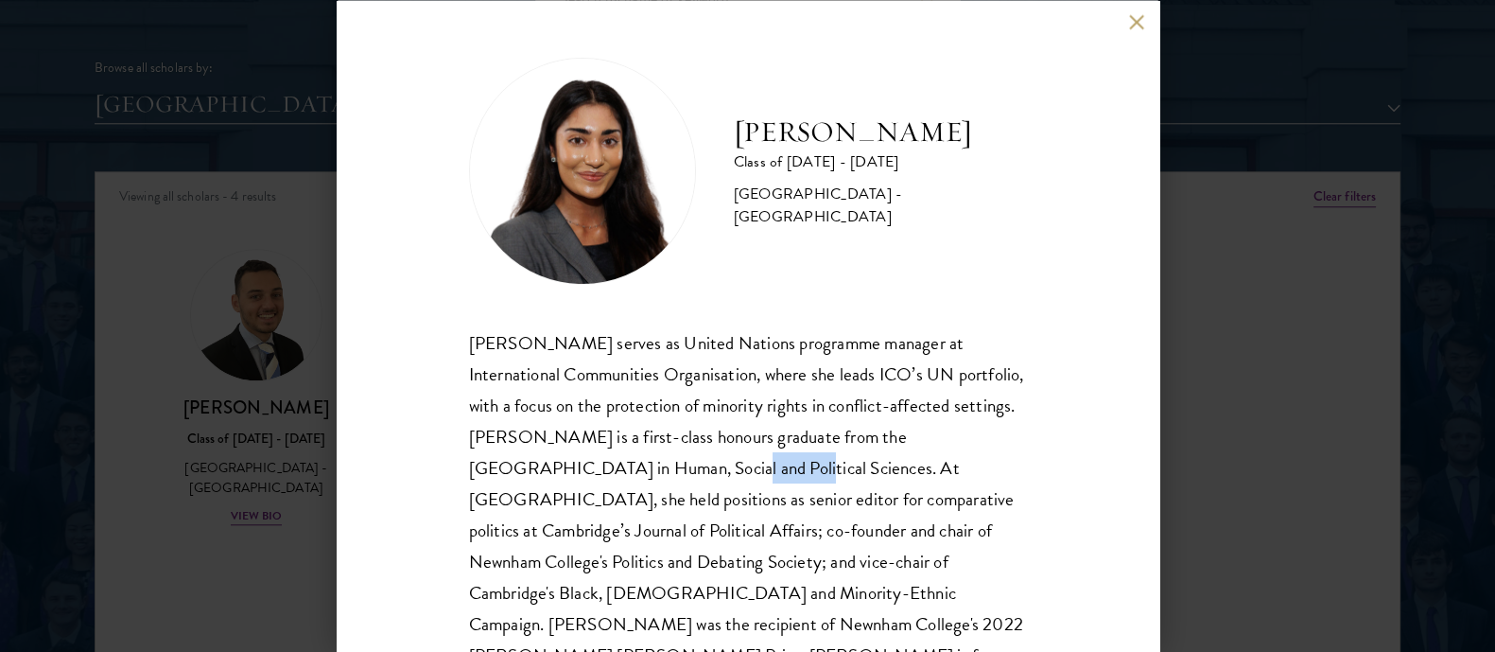
click at [619, 472] on div "[PERSON_NAME] serves as United Nations programme manager at International Commu…" at bounding box center [748, 514] width 558 height 376
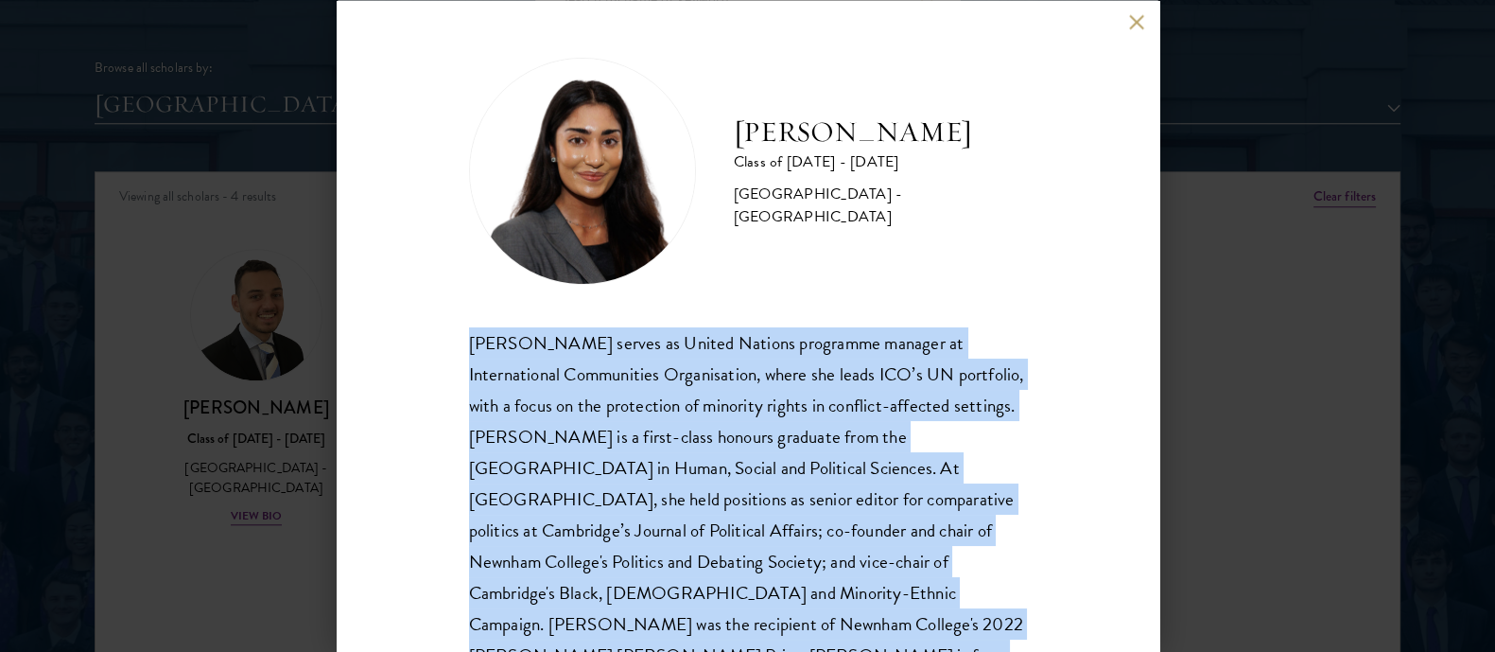
click at [619, 472] on div "[PERSON_NAME] serves as United Nations programme manager at International Commu…" at bounding box center [748, 514] width 558 height 376
click at [1132, 20] on button at bounding box center [1137, 22] width 16 height 16
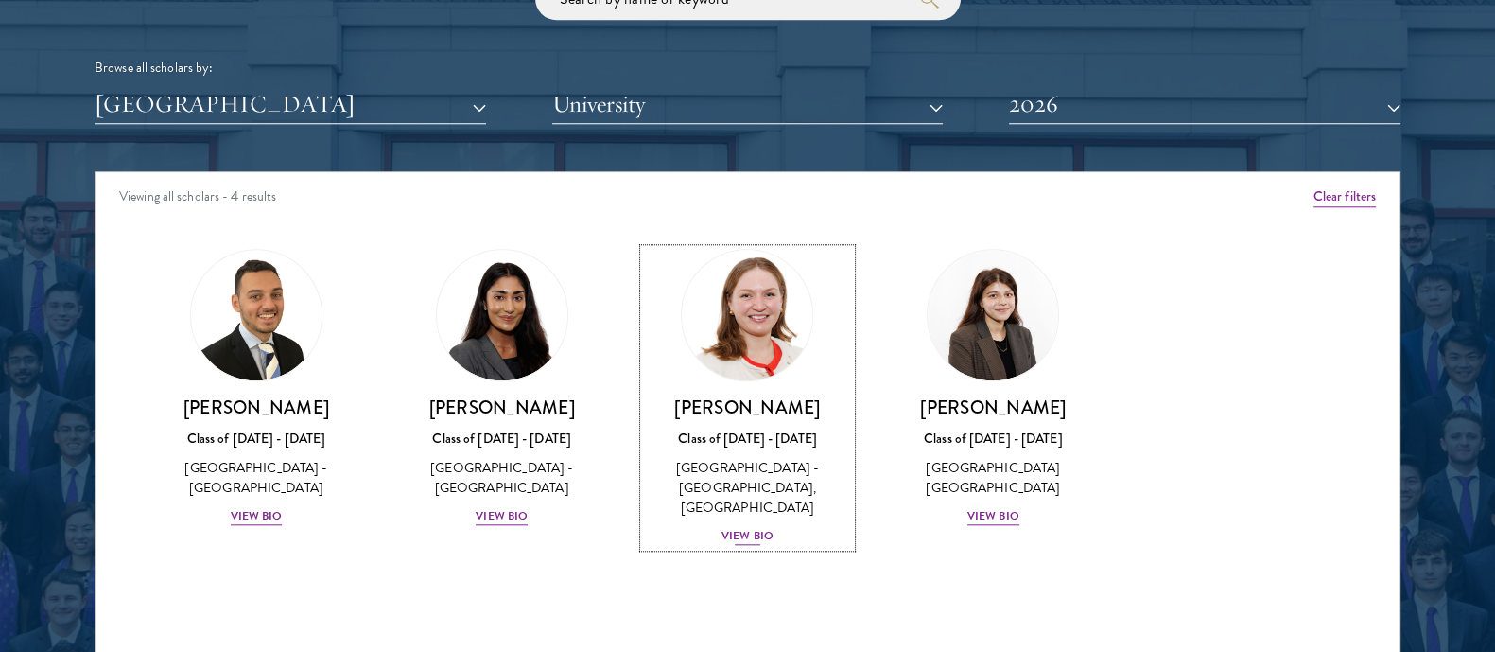
click at [747, 527] on div "View Bio" at bounding box center [748, 536] width 52 height 18
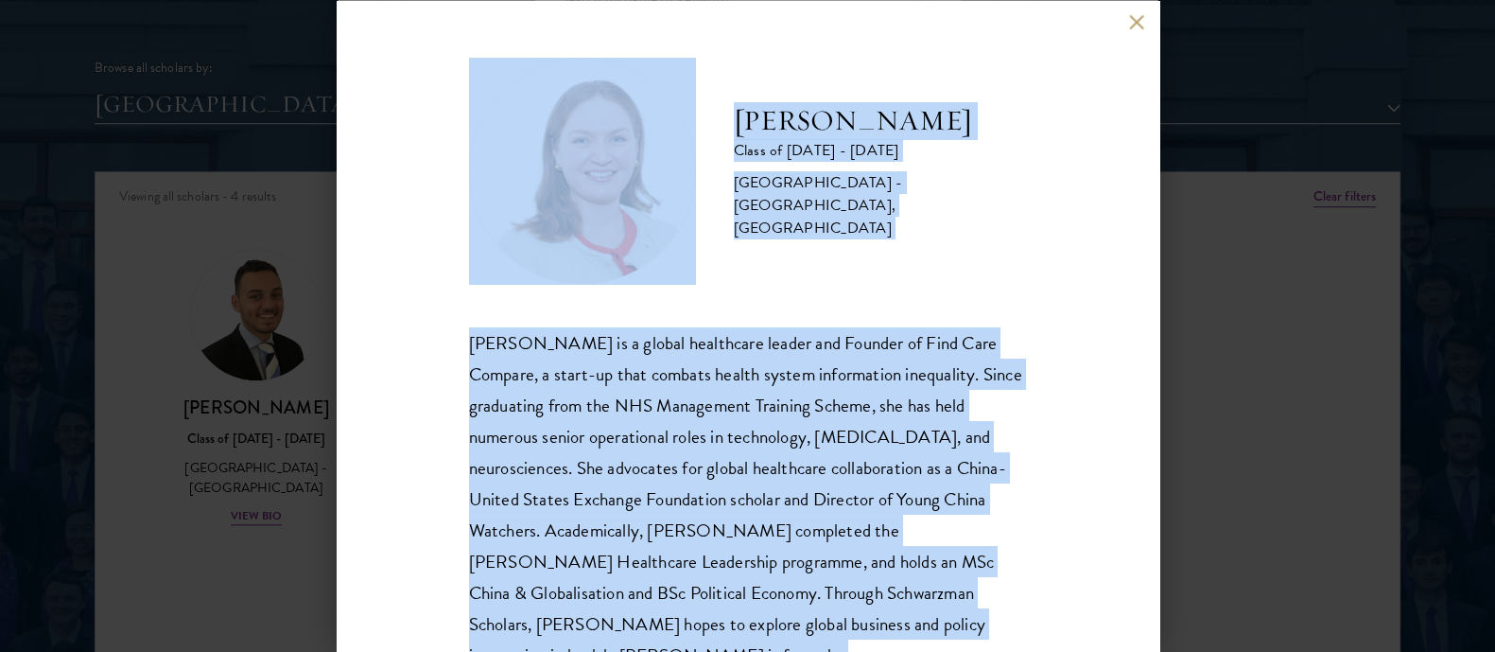
click at [721, 471] on div "[PERSON_NAME] is a global healthcare leader and Founder of Find Care Compare, a…" at bounding box center [748, 514] width 558 height 376
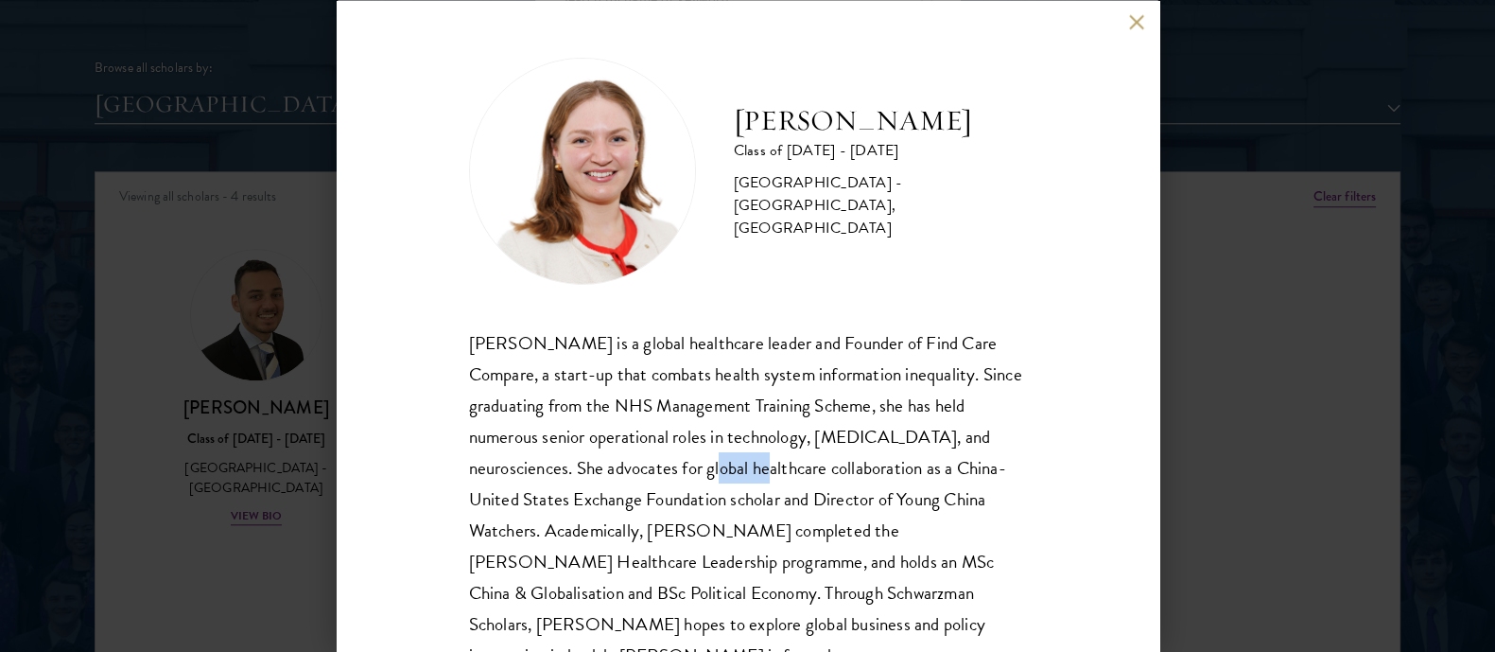
click at [721, 471] on div "[PERSON_NAME] is a global healthcare leader and Founder of Find Care Compare, a…" at bounding box center [748, 514] width 558 height 376
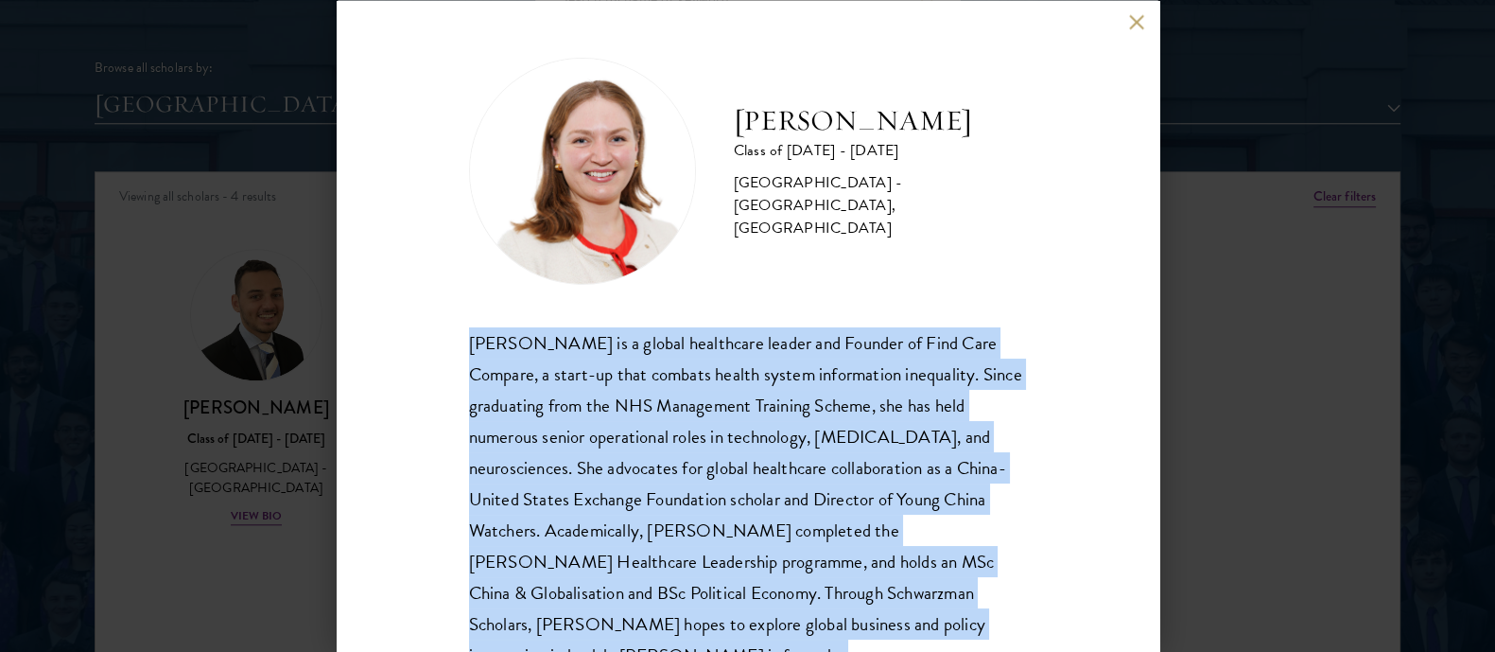
click at [721, 471] on div "[PERSON_NAME] is a global healthcare leader and Founder of Find Care Compare, a…" at bounding box center [748, 514] width 558 height 376
click at [1130, 16] on button at bounding box center [1137, 22] width 16 height 16
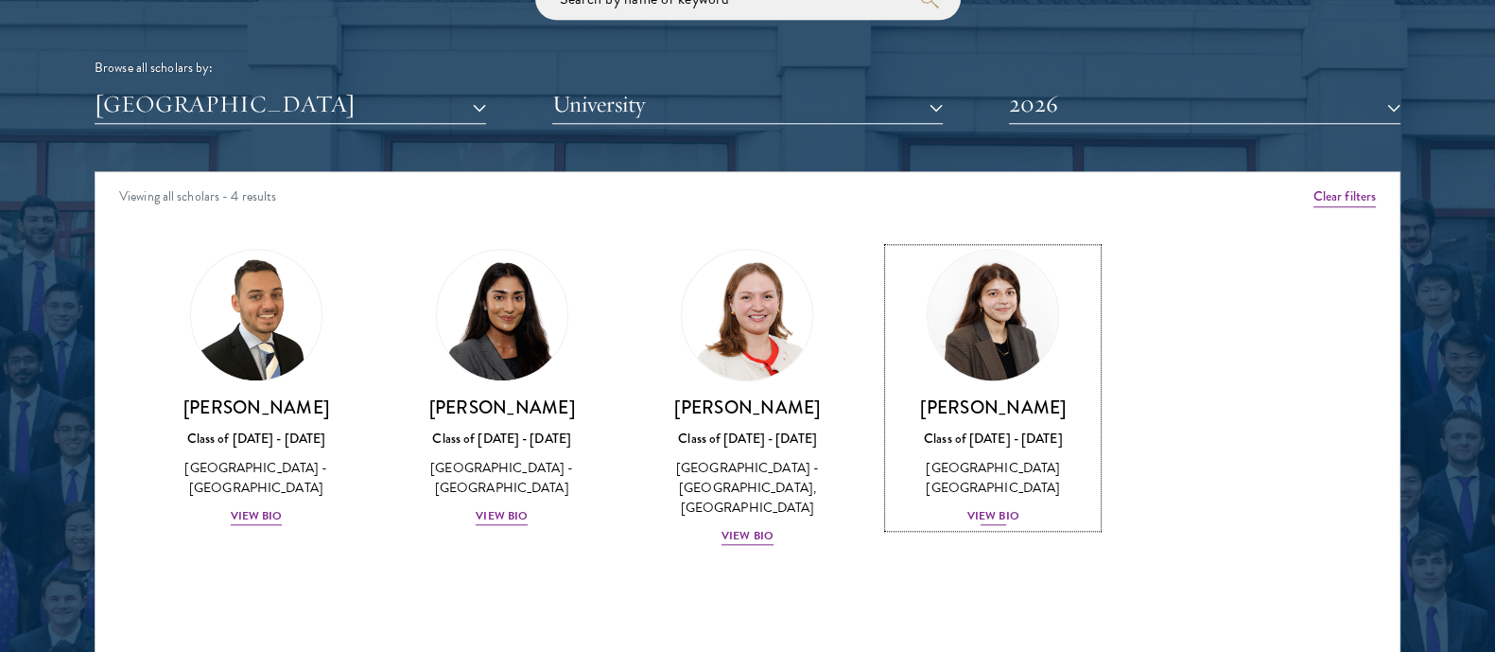
click at [982, 525] on div "[PERSON_NAME] Class of [DATE] - [DATE] [GEOGRAPHIC_DATA] - [GEOGRAPHIC_DATA] [G…" at bounding box center [993, 460] width 208 height 131
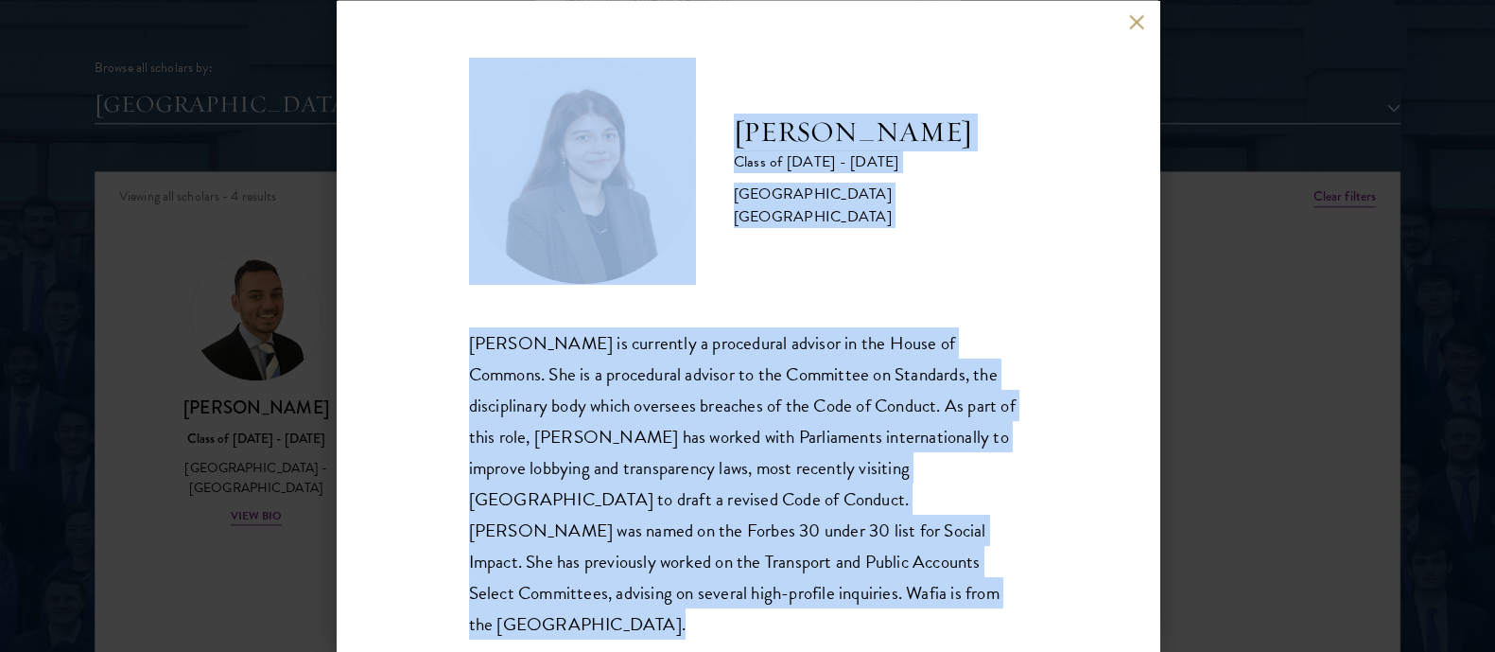
click at [721, 456] on div "[PERSON_NAME] is currently a procedural advisor in the House of Commons. She is…" at bounding box center [748, 482] width 558 height 312
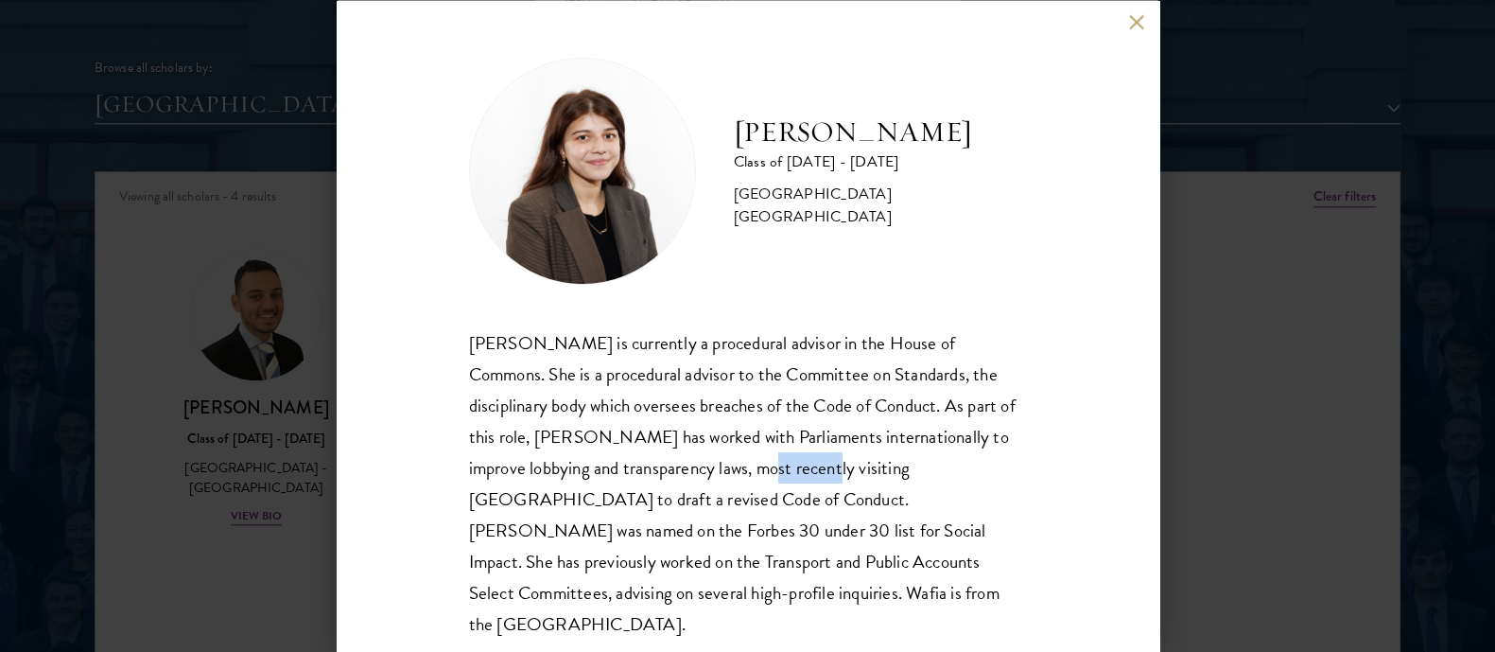
click at [721, 456] on div "[PERSON_NAME] is currently a procedural advisor in the House of Commons. She is…" at bounding box center [748, 482] width 558 height 312
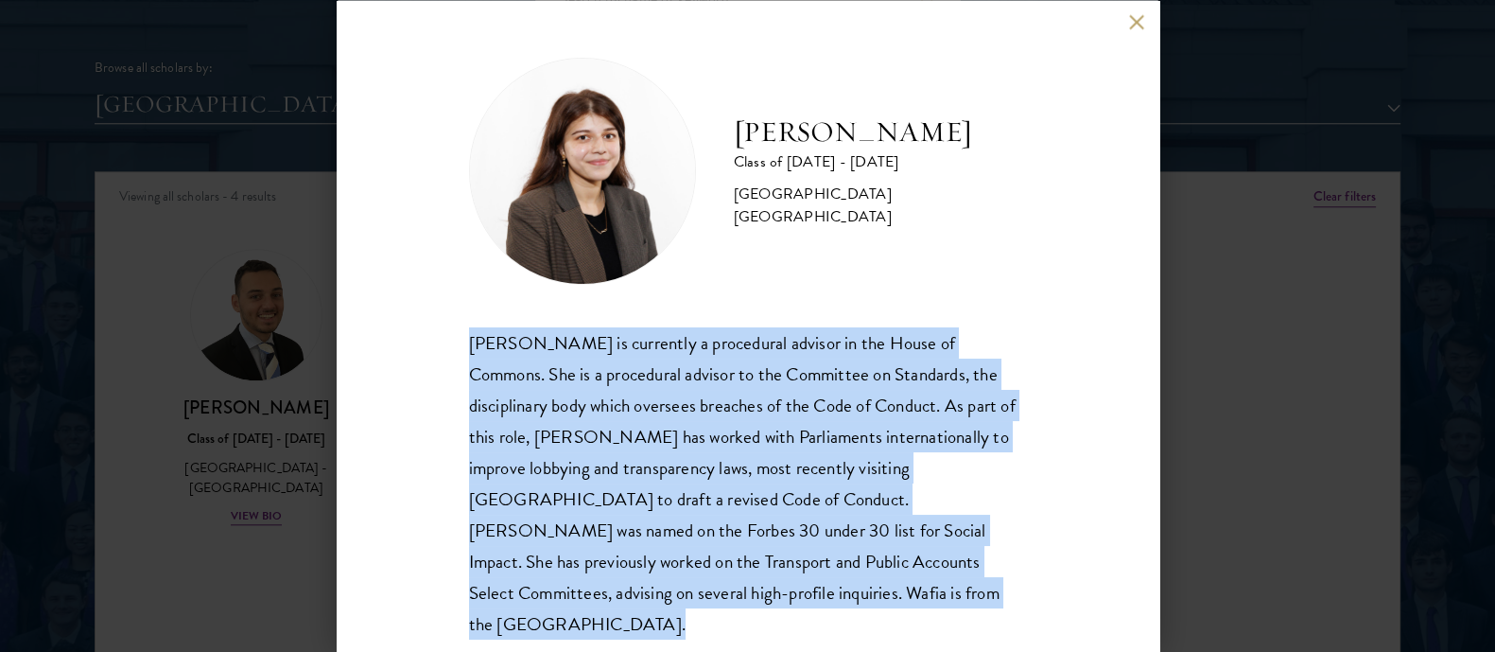
click at [721, 456] on div "[PERSON_NAME] is currently a procedural advisor in the House of Commons. She is…" at bounding box center [748, 482] width 558 height 312
